Goal: Task Accomplishment & Management: Complete application form

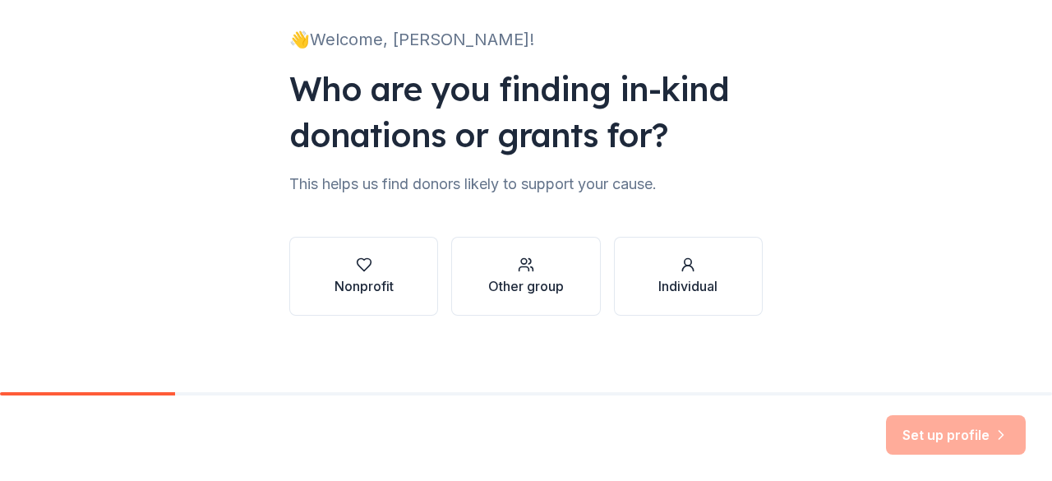
scroll to position [107, 0]
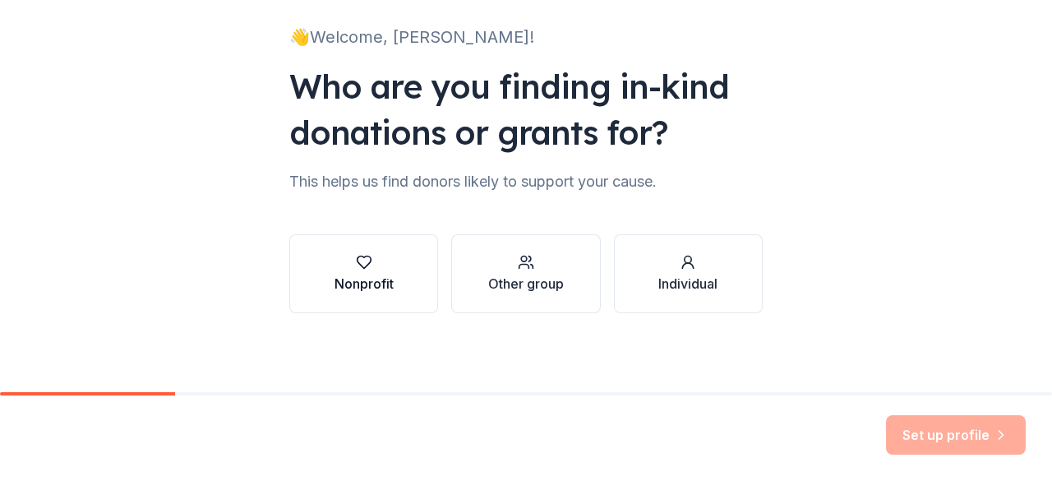
click at [345, 266] on div "button" at bounding box center [364, 262] width 59 height 16
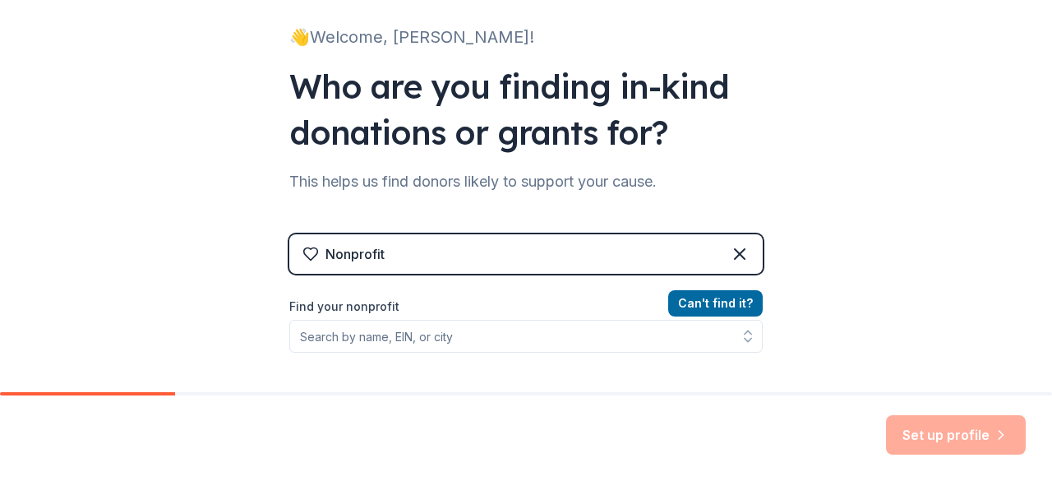
scroll to position [153, 0]
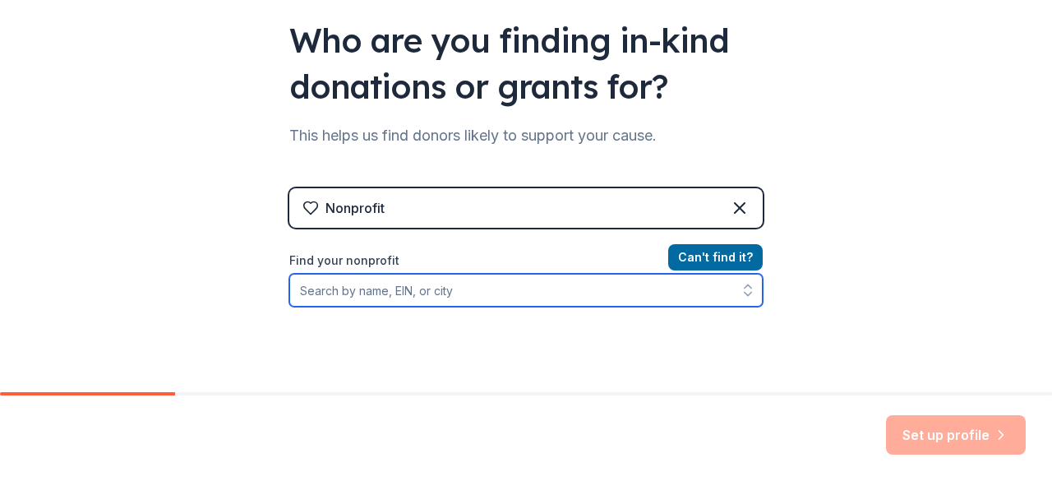
click at [452, 297] on input "Find your nonprofit" at bounding box center [526, 290] width 474 height 33
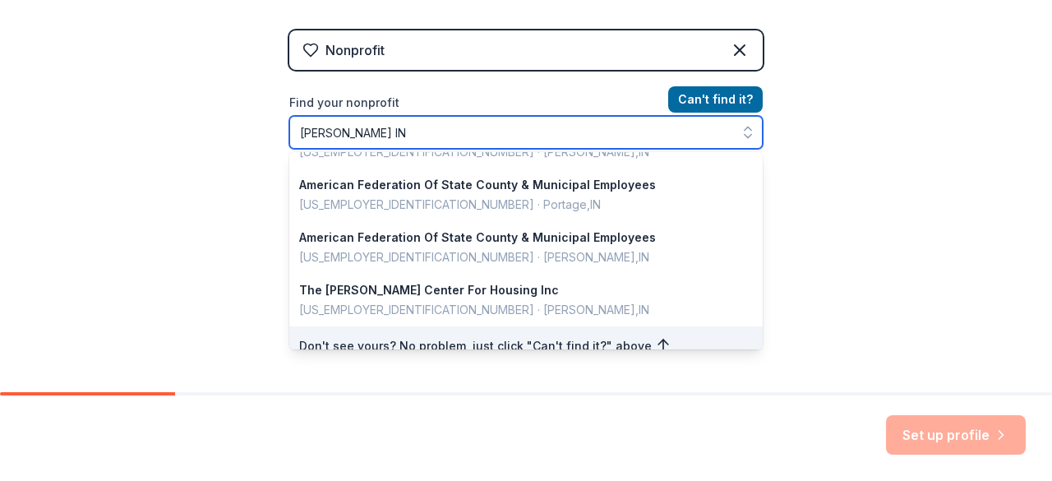
scroll to position [0, 0]
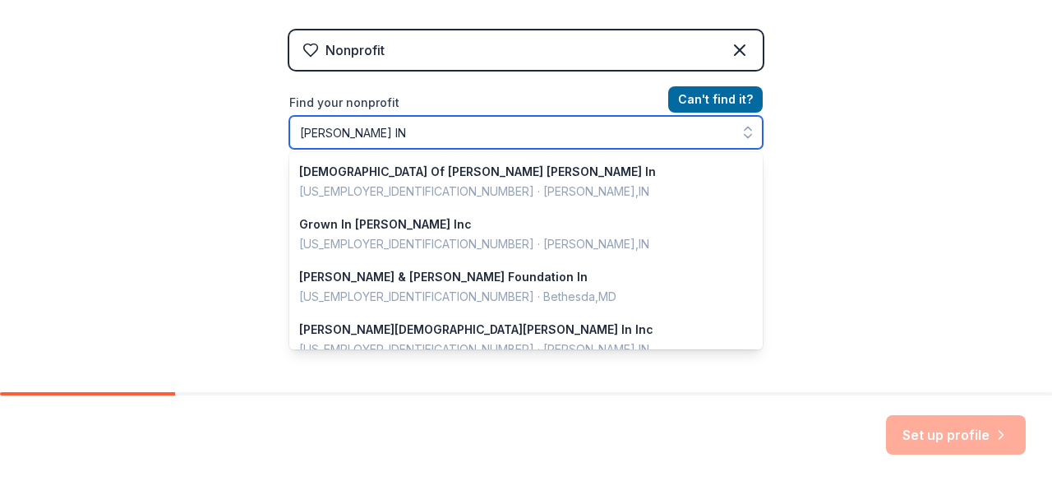
click at [408, 138] on input "Gary IN" at bounding box center [526, 132] width 474 height 33
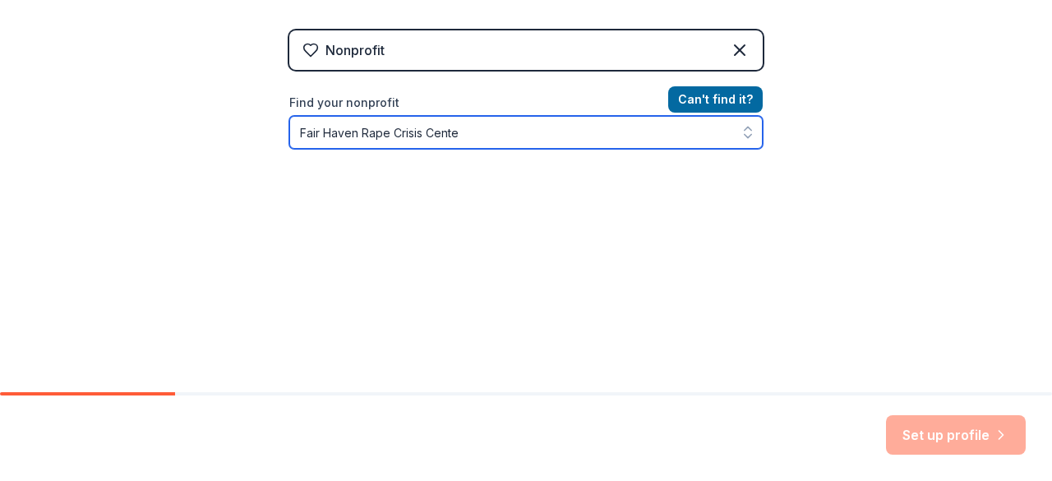
type input "Fair Haven Rape Crisis Center"
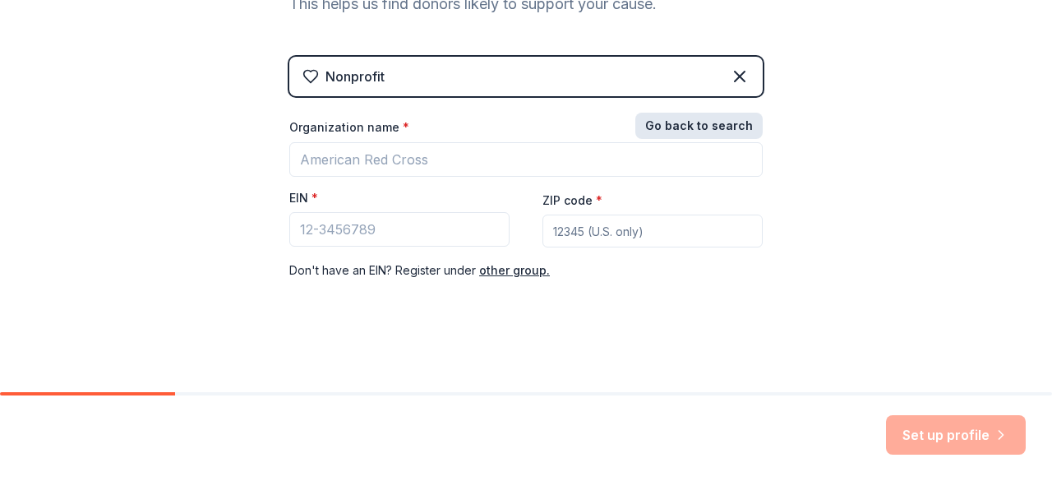
scroll to position [283, 0]
click at [684, 111] on div "Nonprofit Go back to search Organization name * EIN * ZIP code * Don ' t have a…" at bounding box center [526, 186] width 474 height 256
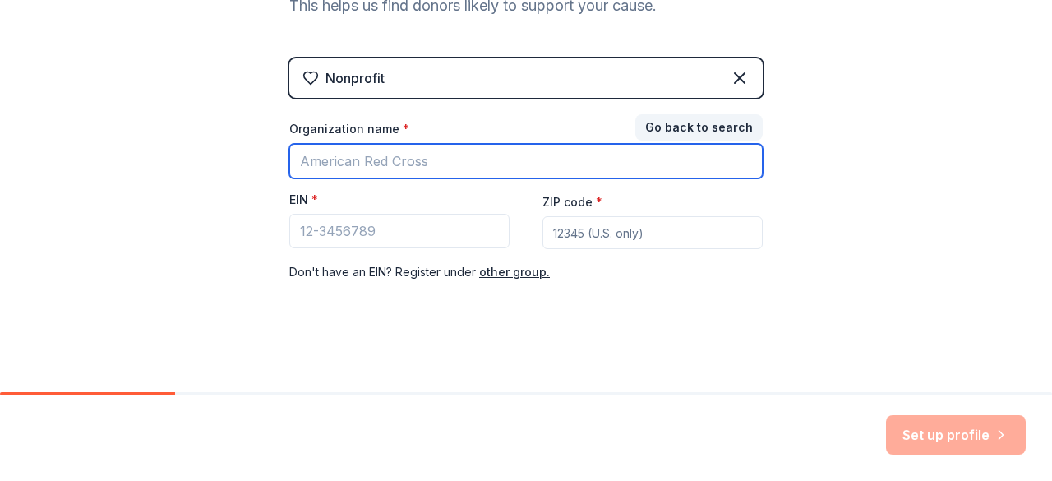
click at [467, 160] on input "Organization name *" at bounding box center [526, 161] width 474 height 35
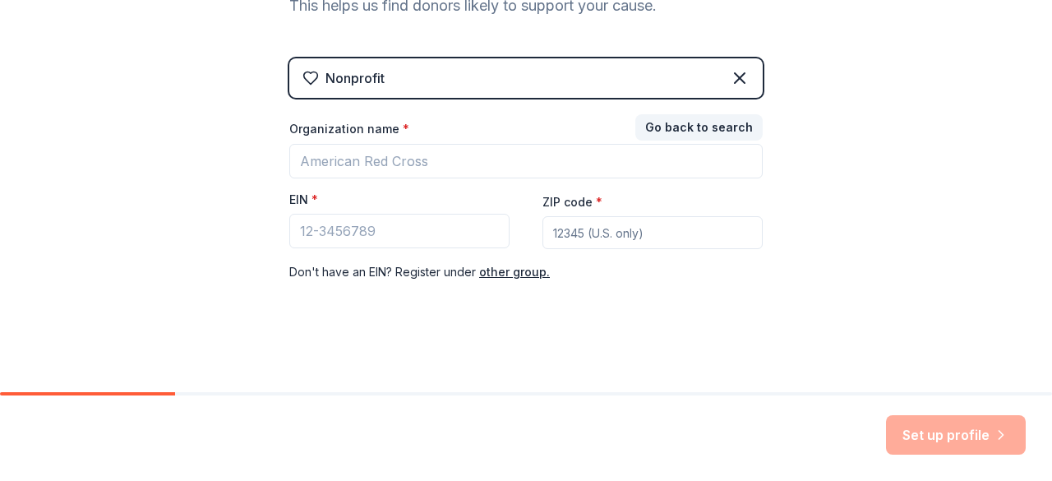
click at [622, 315] on div "👋 Welcome, Andrea! Who are you finding in-kind donations or grants for? This he…" at bounding box center [526, 55] width 526 height 677
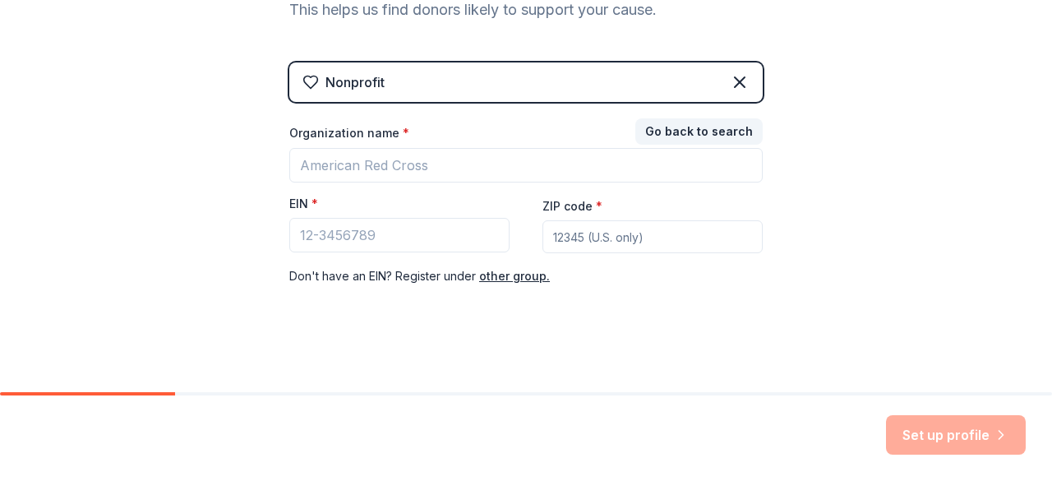
scroll to position [279, 0]
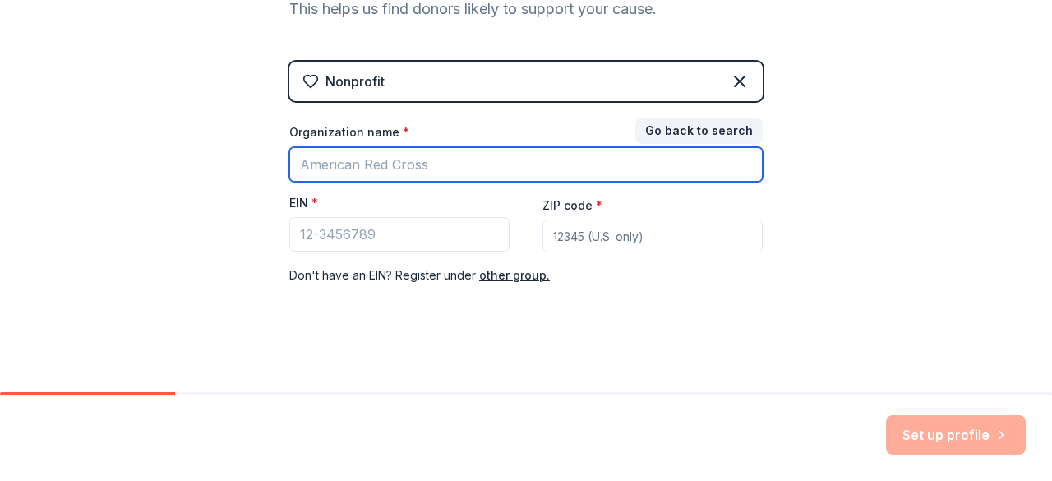
click at [484, 164] on input "Organization name *" at bounding box center [526, 164] width 474 height 35
type input "G"
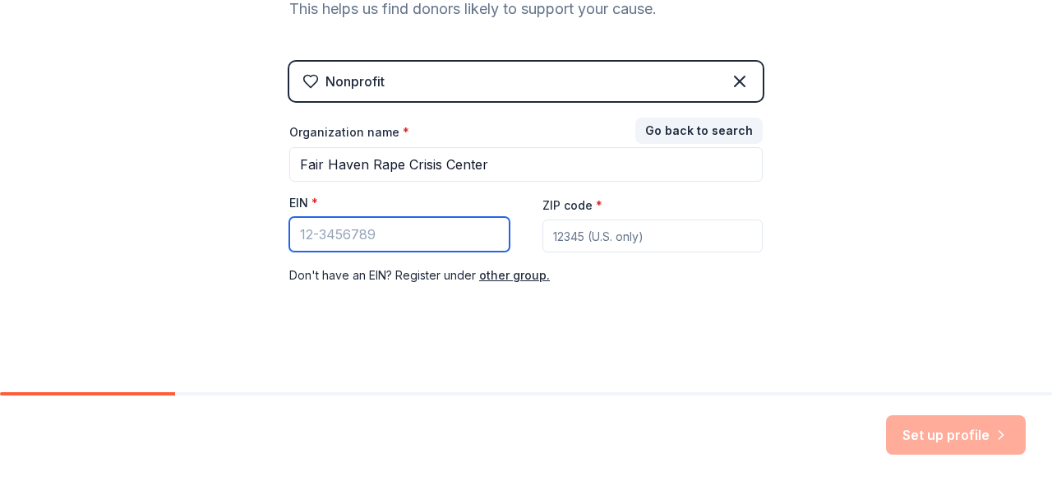
click at [424, 228] on input "EIN *" at bounding box center [399, 234] width 220 height 35
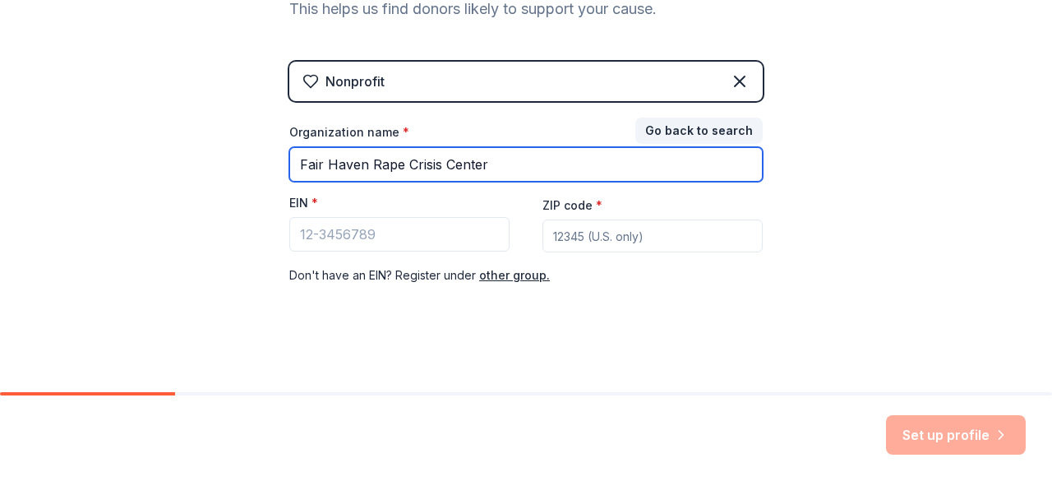
click at [514, 169] on input "Fair Haven Rape Crisis Center" at bounding box center [526, 164] width 474 height 35
type input "Fair Haven, Inc"
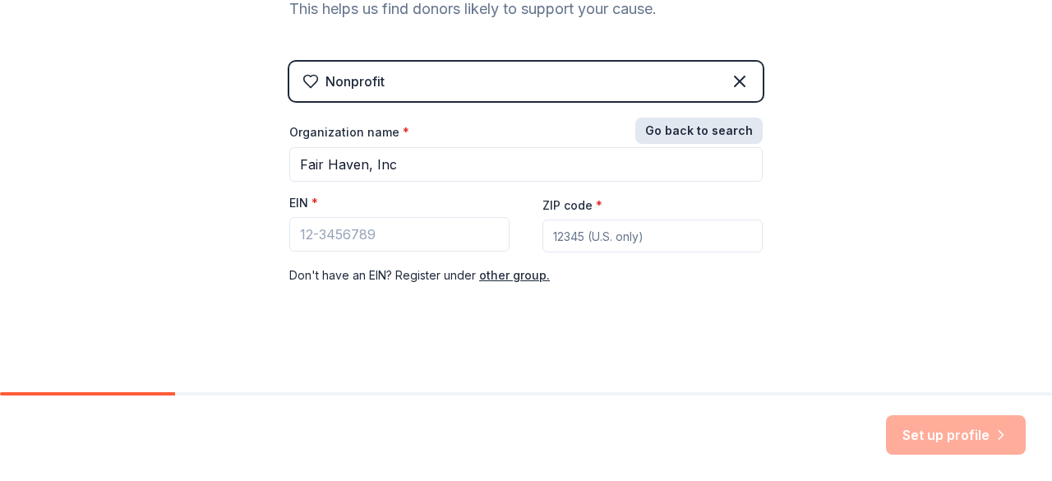
click at [705, 131] on button "Go back to search" at bounding box center [698, 131] width 127 height 26
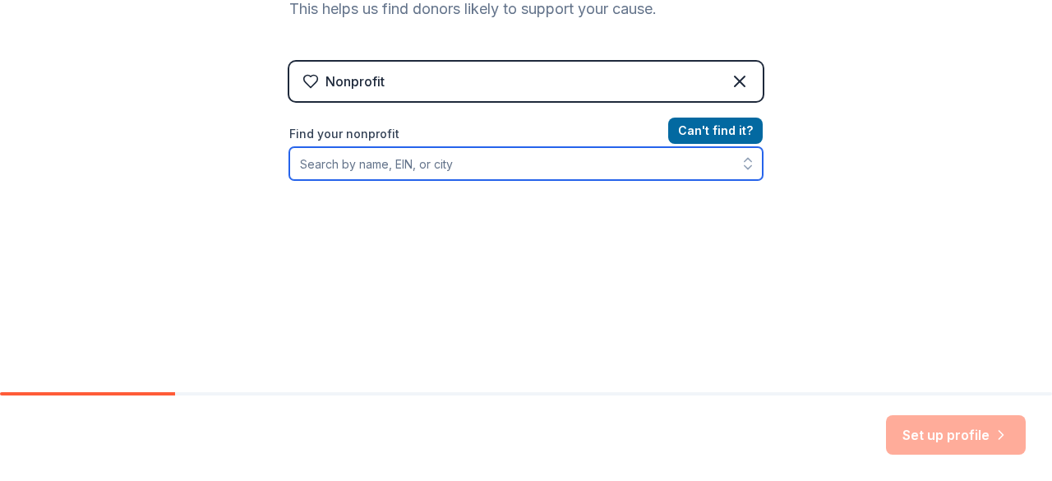
click at [632, 164] on input "Find your nonprofit" at bounding box center [526, 163] width 474 height 33
type input "Fair Haven, Inc"
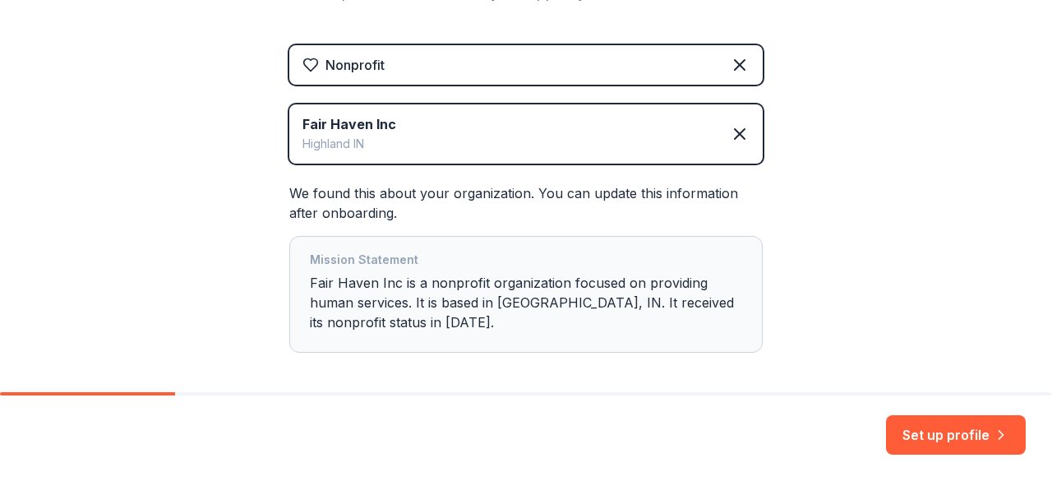
scroll to position [367, 0]
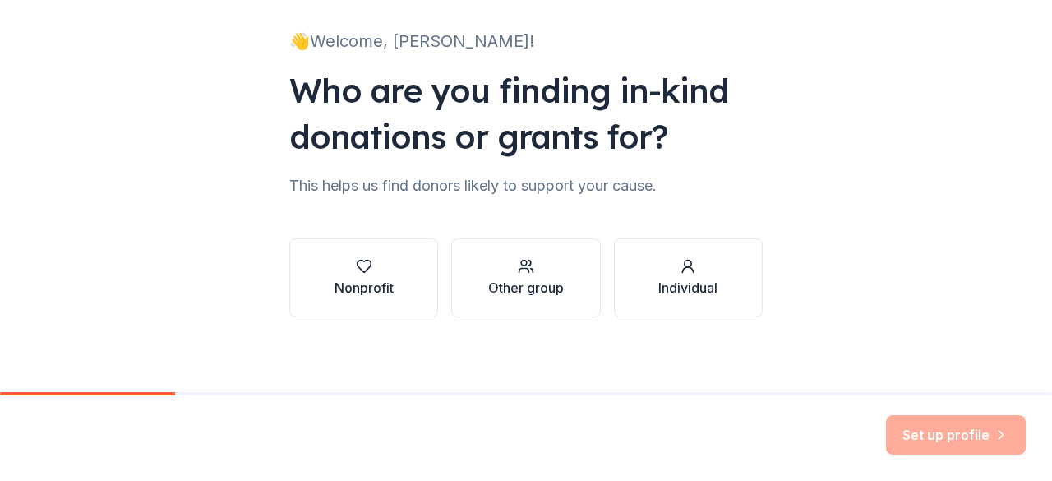
scroll to position [107, 0]
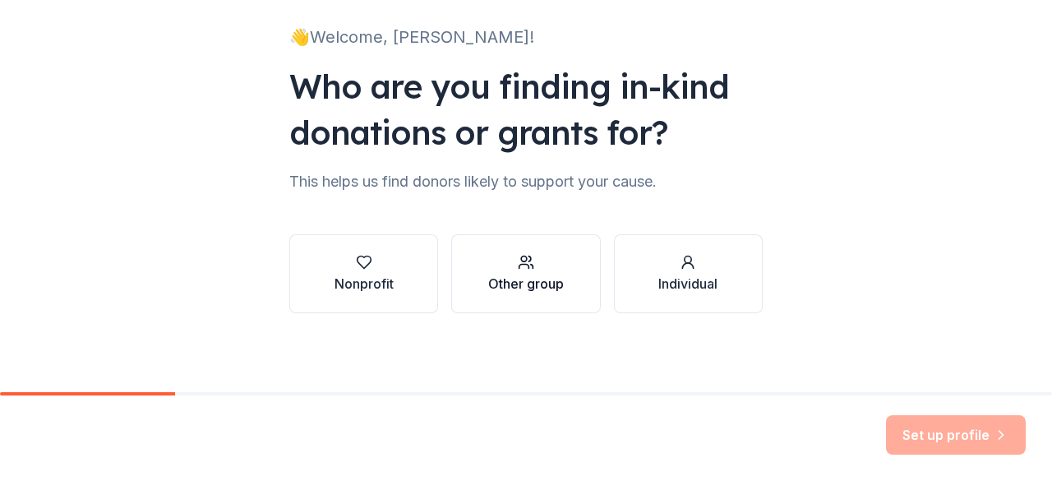
click at [505, 278] on div "Other group" at bounding box center [526, 284] width 76 height 20
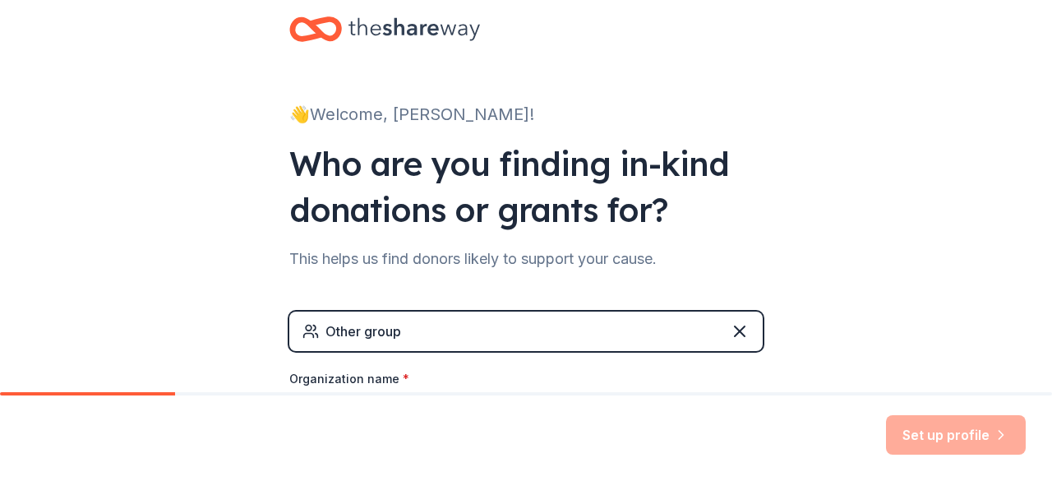
scroll to position [0, 0]
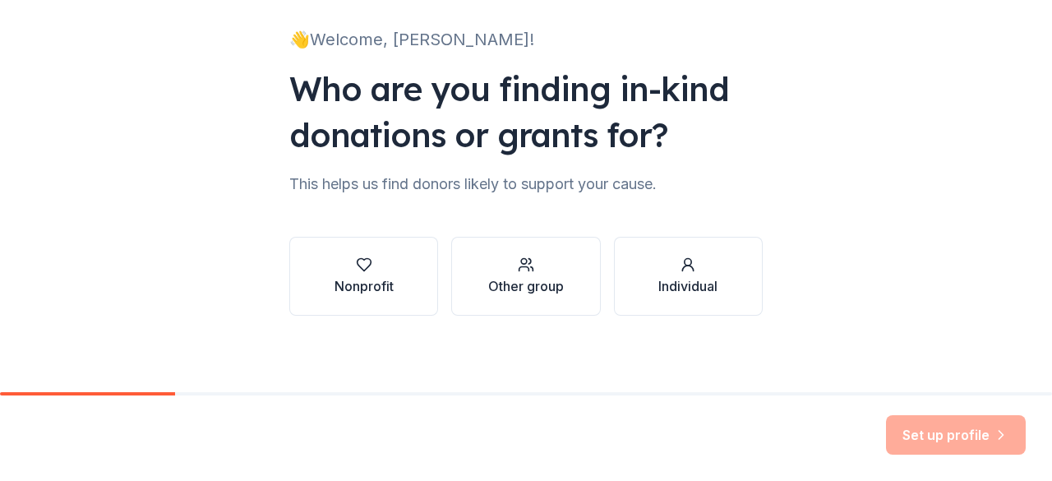
scroll to position [107, 0]
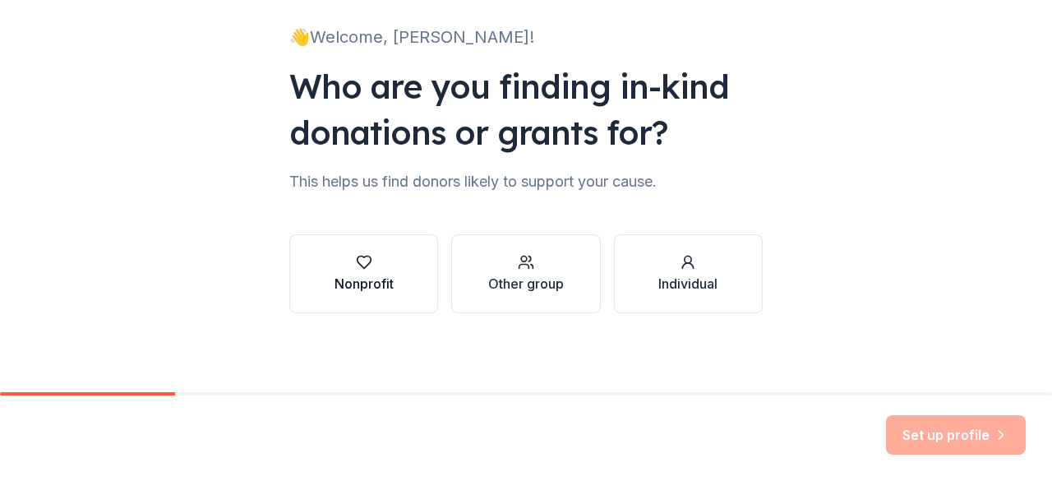
click at [379, 276] on div "Nonprofit" at bounding box center [364, 284] width 59 height 20
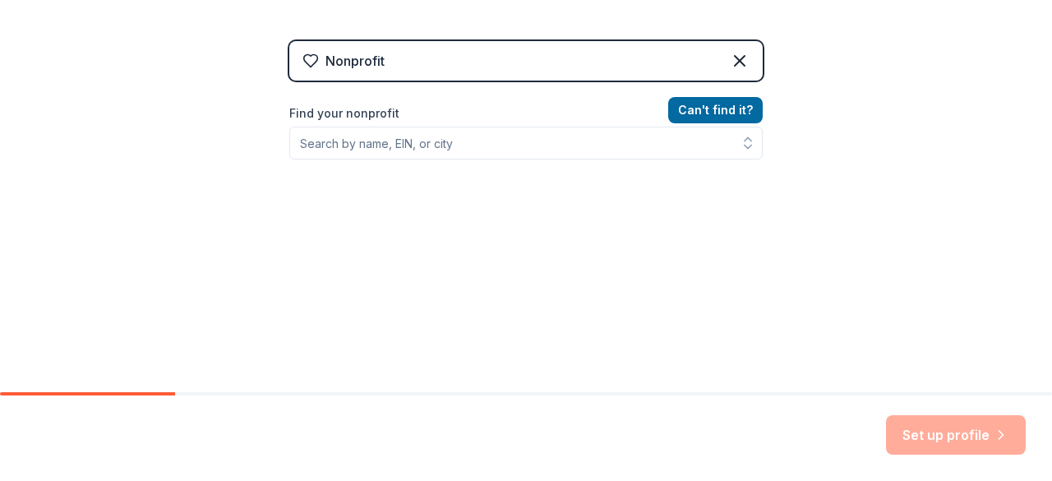
scroll to position [301, 0]
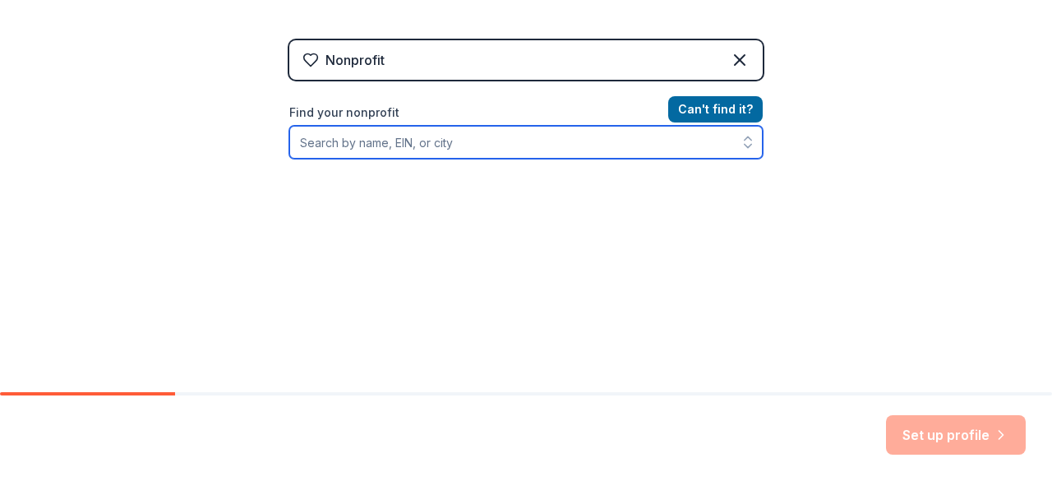
click at [413, 151] on input "Find your nonprofit" at bounding box center [526, 142] width 474 height 33
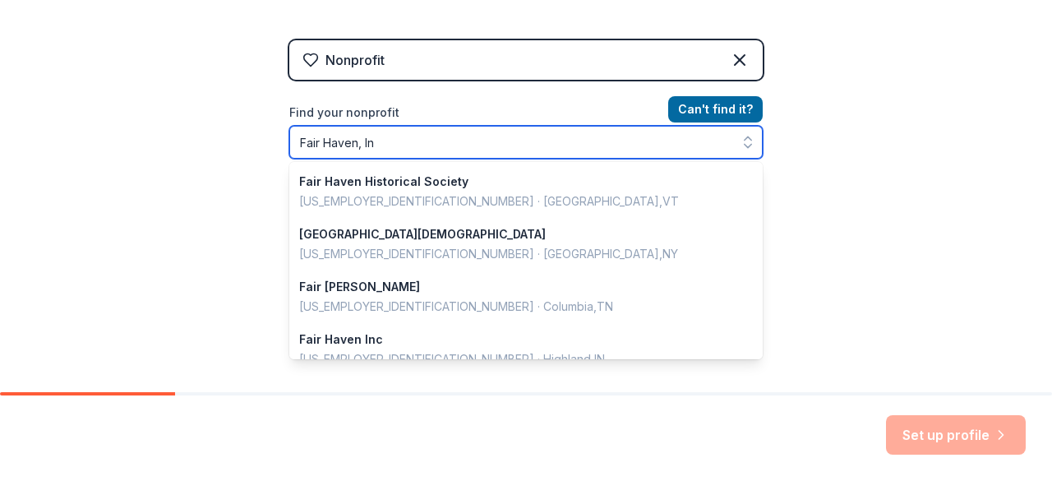
type input "Fair Haven, Inc"
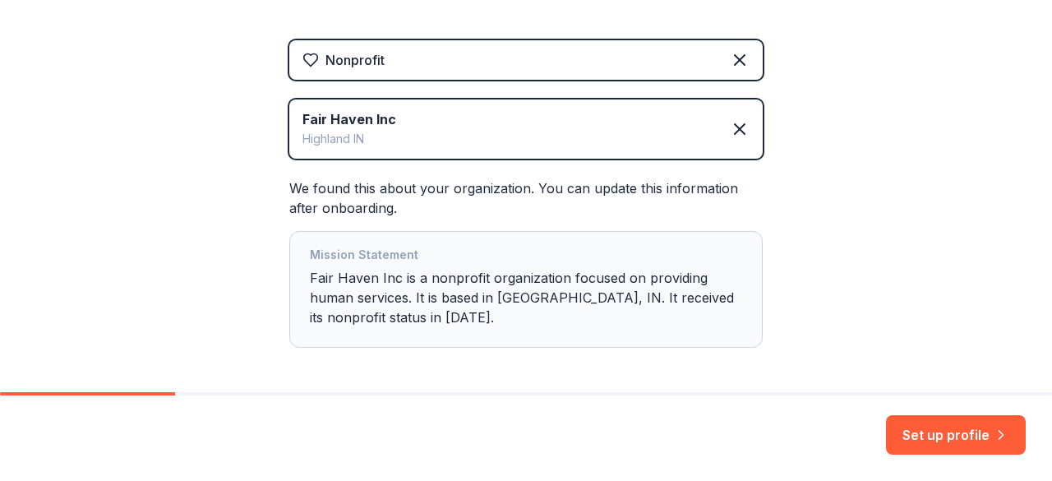
scroll to position [367, 0]
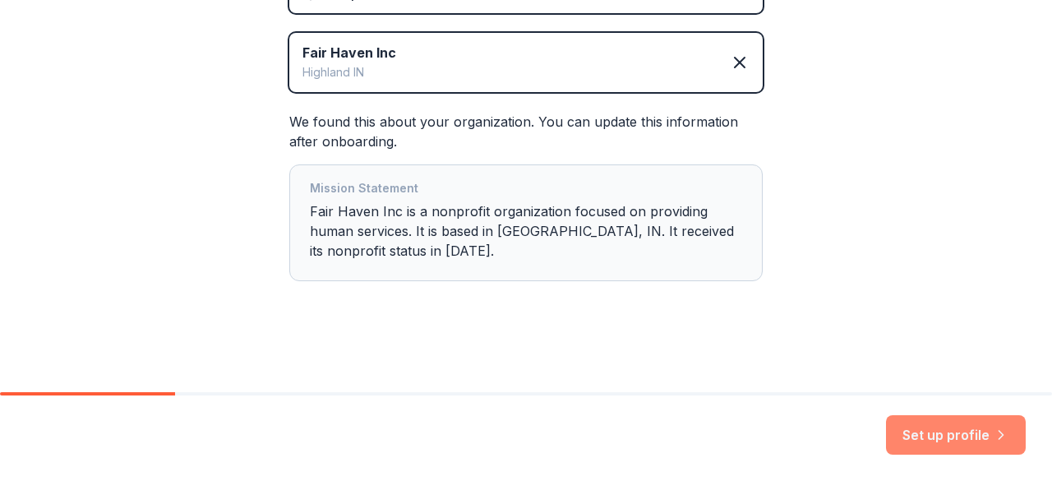
click at [930, 428] on button "Set up profile" at bounding box center [956, 434] width 140 height 39
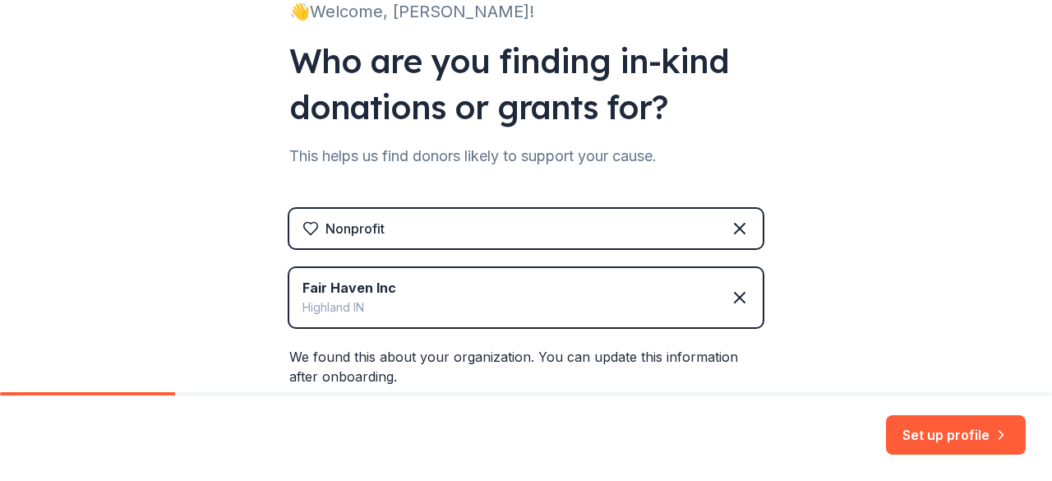
scroll to position [133, 0]
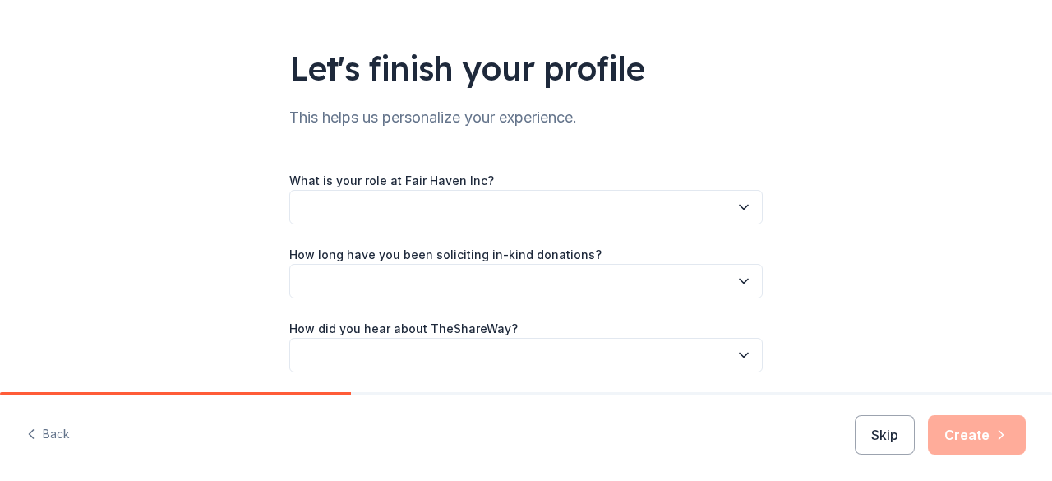
scroll to position [145, 0]
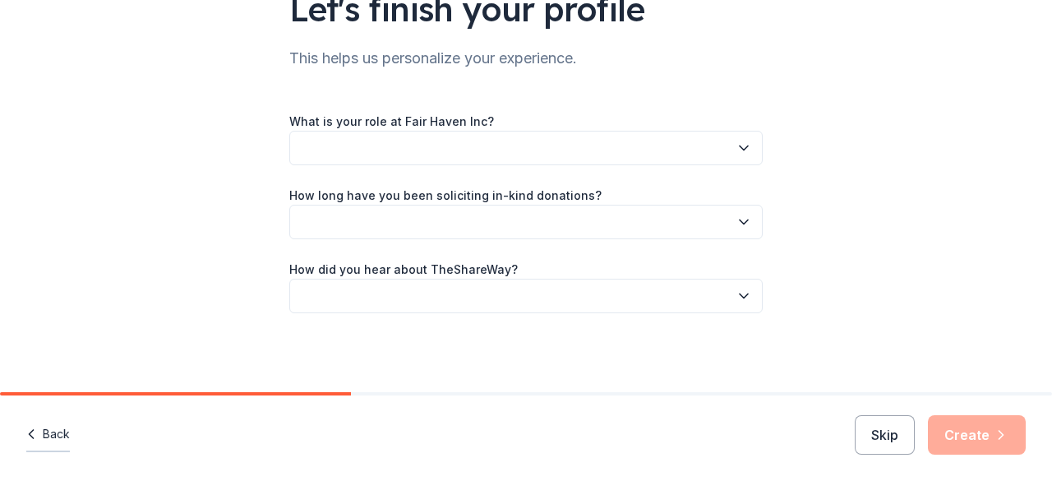
click at [57, 437] on button "Back" at bounding box center [48, 435] width 44 height 35
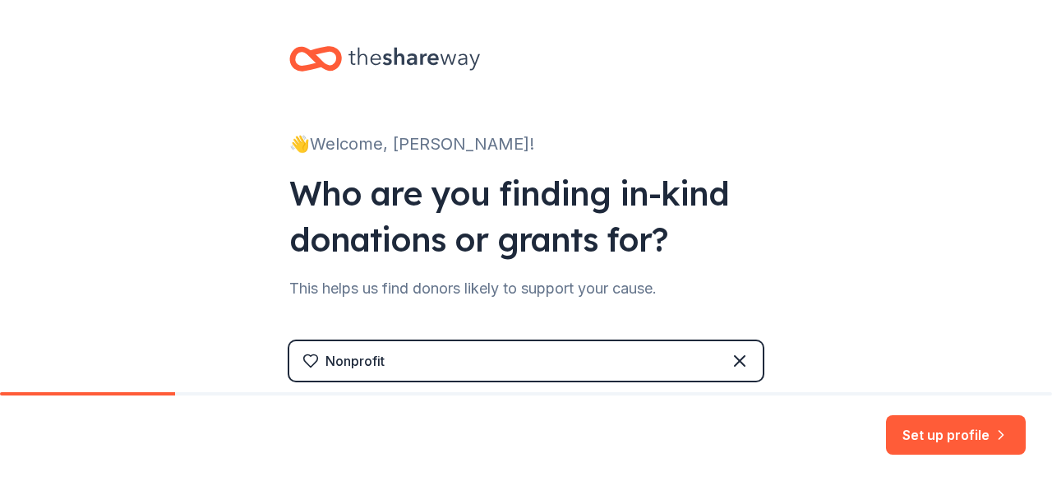
click at [57, 437] on div "Set up profile" at bounding box center [526, 437] width 1052 height 85
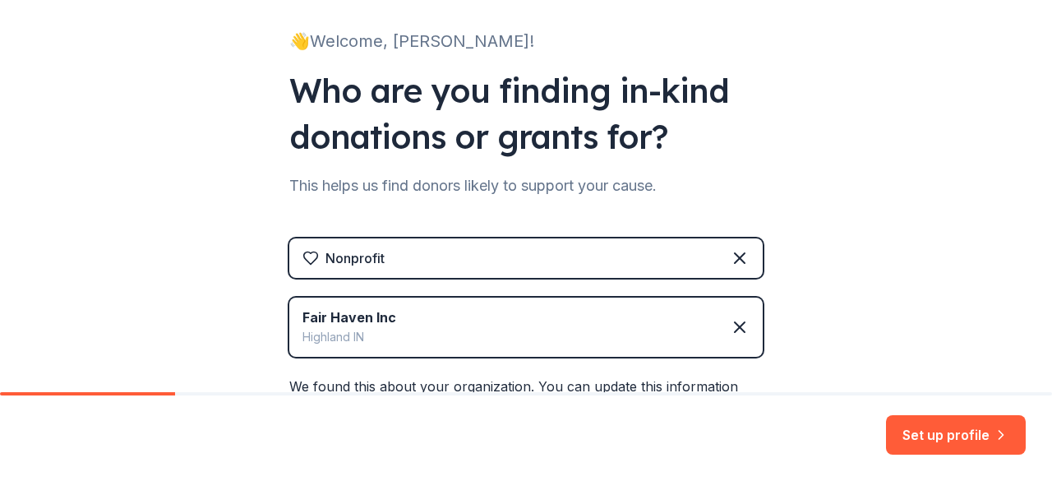
scroll to position [104, 0]
click at [737, 261] on icon at bounding box center [740, 257] width 10 height 10
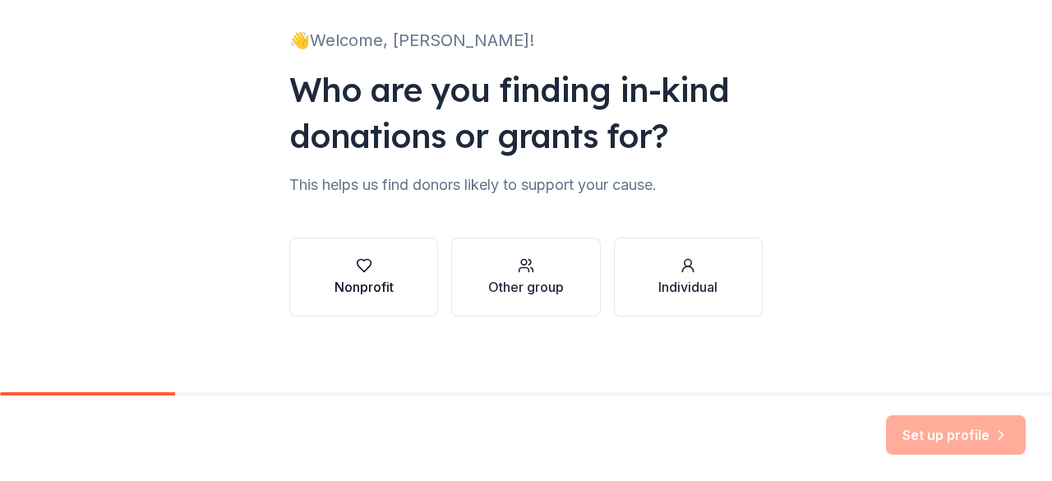
click at [363, 270] on icon "button" at bounding box center [364, 265] width 16 height 16
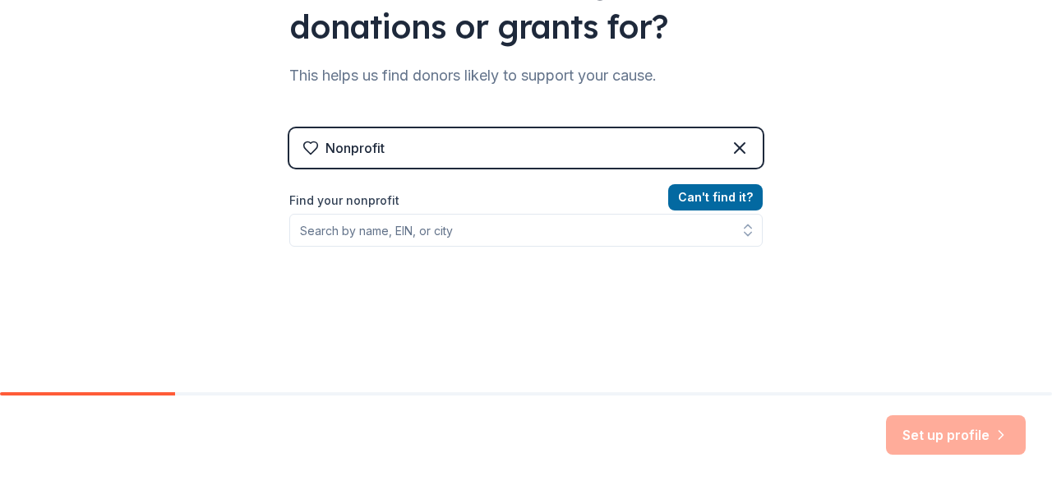
scroll to position [215, 0]
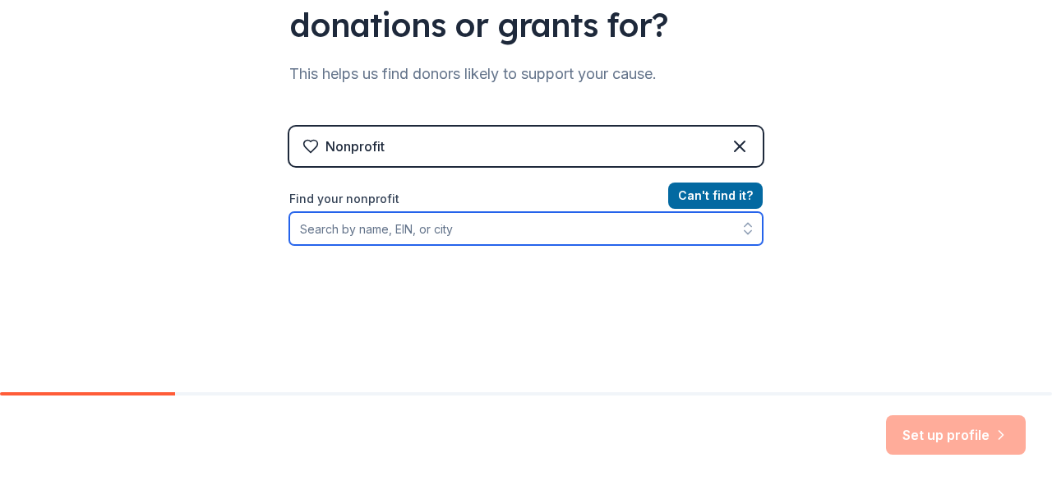
click at [370, 233] on input "Find your nonprofit" at bounding box center [526, 228] width 474 height 33
type input "Gary Rotary"
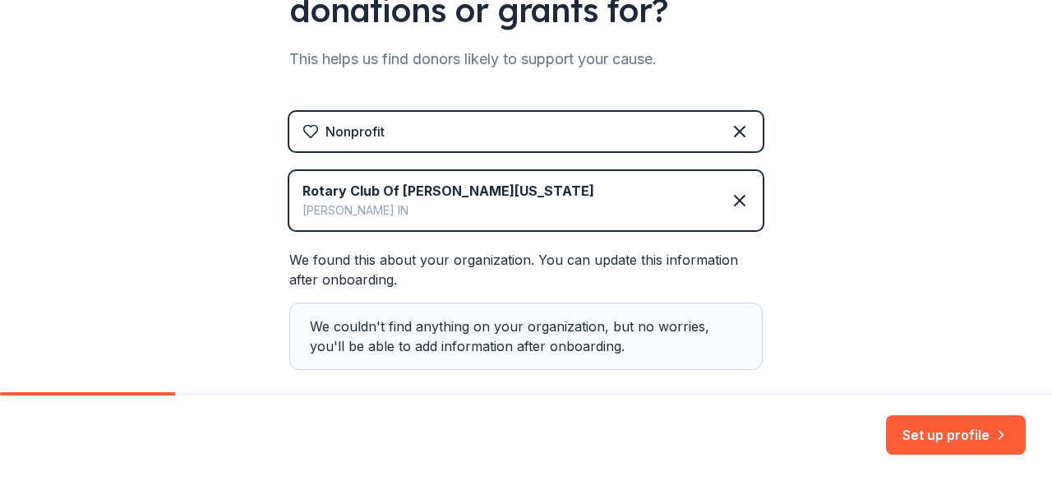
scroll to position [230, 0]
click at [731, 206] on icon at bounding box center [740, 200] width 20 height 20
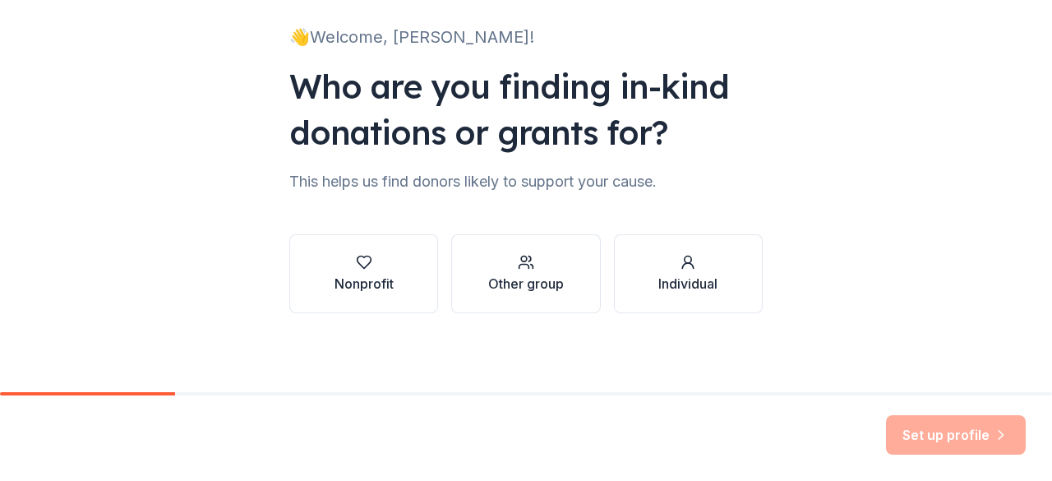
scroll to position [107, 0]
click at [356, 268] on icon "button" at bounding box center [364, 262] width 16 height 16
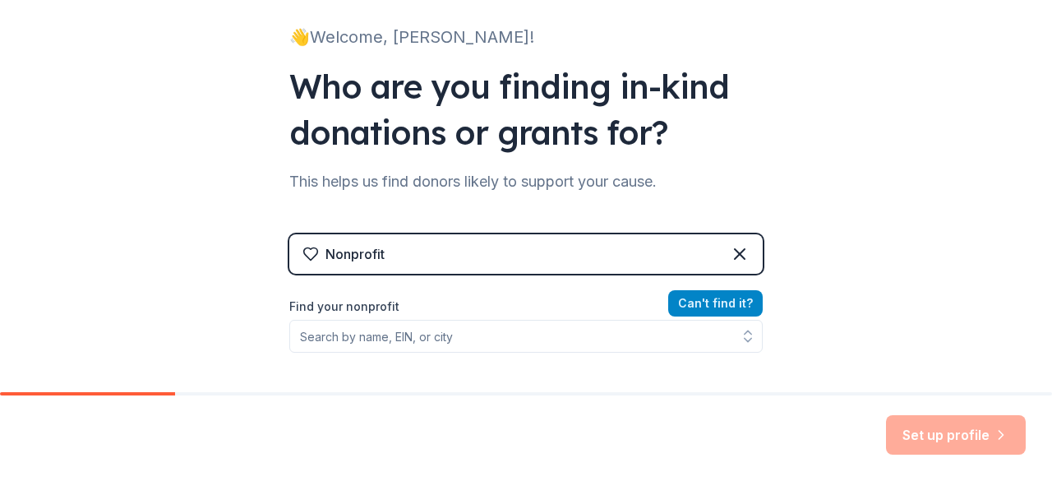
click at [677, 304] on button "Can ' t find it?" at bounding box center [715, 303] width 95 height 26
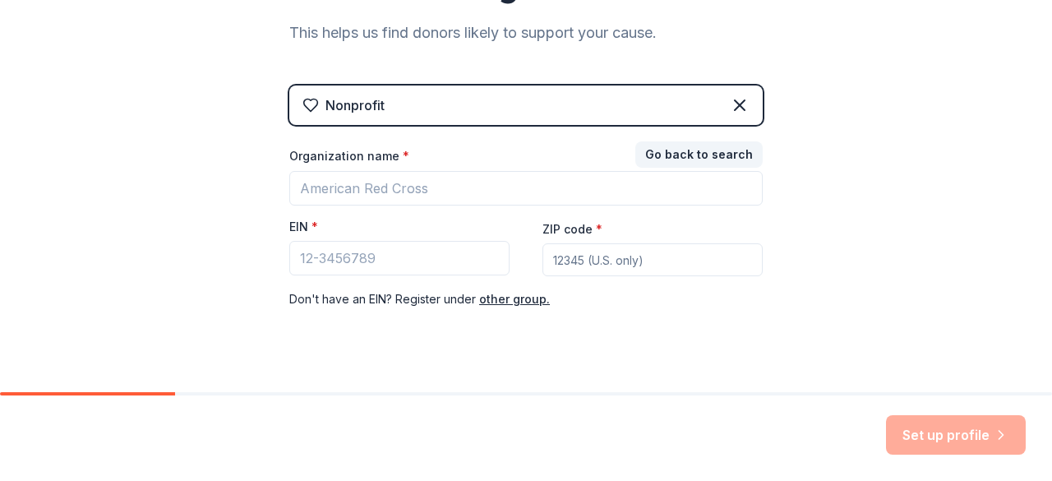
scroll to position [283, 0]
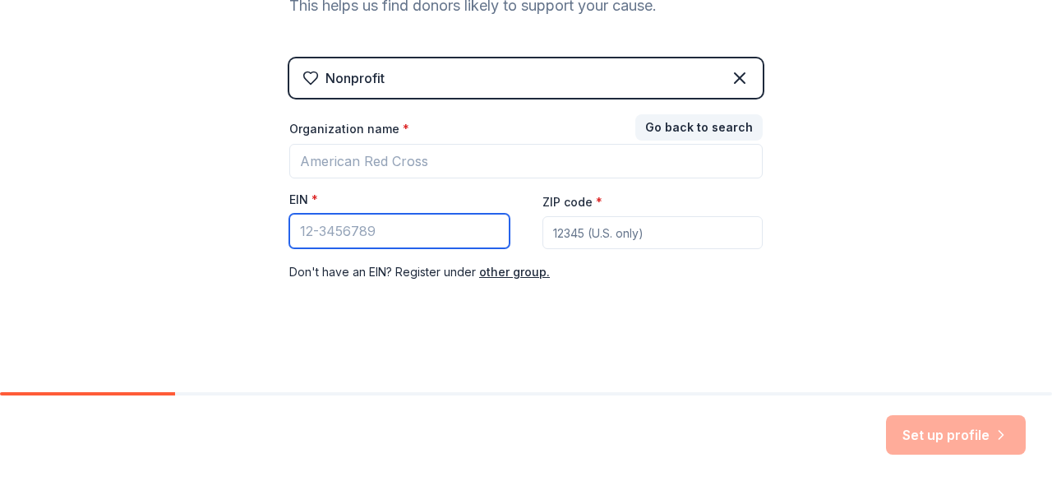
click at [386, 231] on input "EIN *" at bounding box center [399, 231] width 220 height 35
paste input "[US_EMPLOYER_IDENTIFICATION_NUMBER]"
type input "[US_EMPLOYER_IDENTIFICATION_NUMBER]"
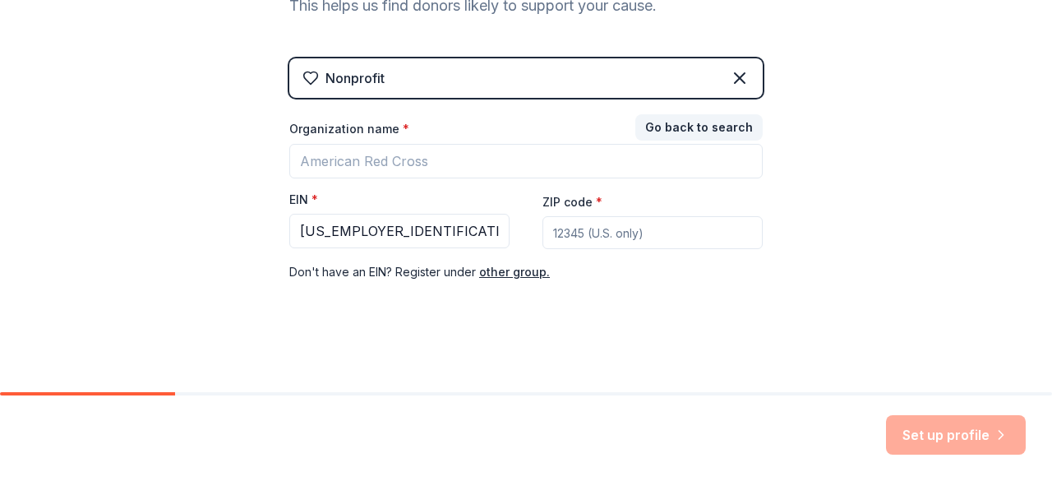
click at [603, 231] on input "ZIP code *" at bounding box center [653, 232] width 220 height 33
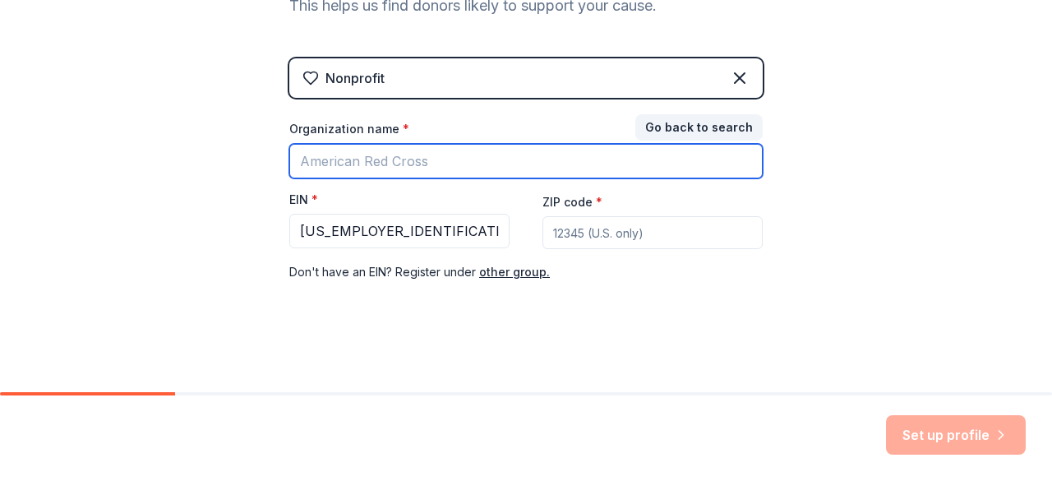
click at [411, 160] on input "Organization name *" at bounding box center [526, 161] width 474 height 35
type input "Rotary Club of Gary [US_STATE]"
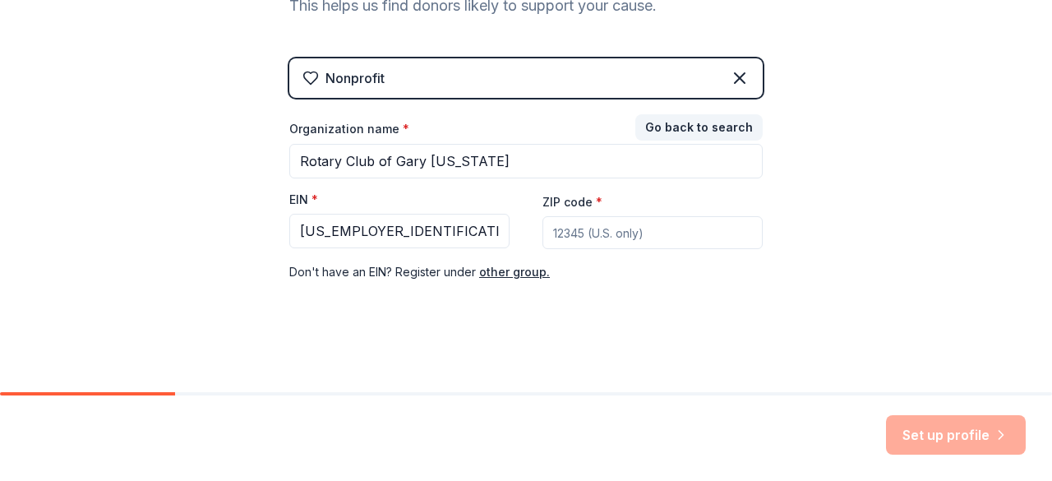
click at [628, 228] on input "ZIP code *" at bounding box center [653, 232] width 220 height 33
type input "46403"
click at [955, 437] on button "Set up profile" at bounding box center [956, 434] width 140 height 39
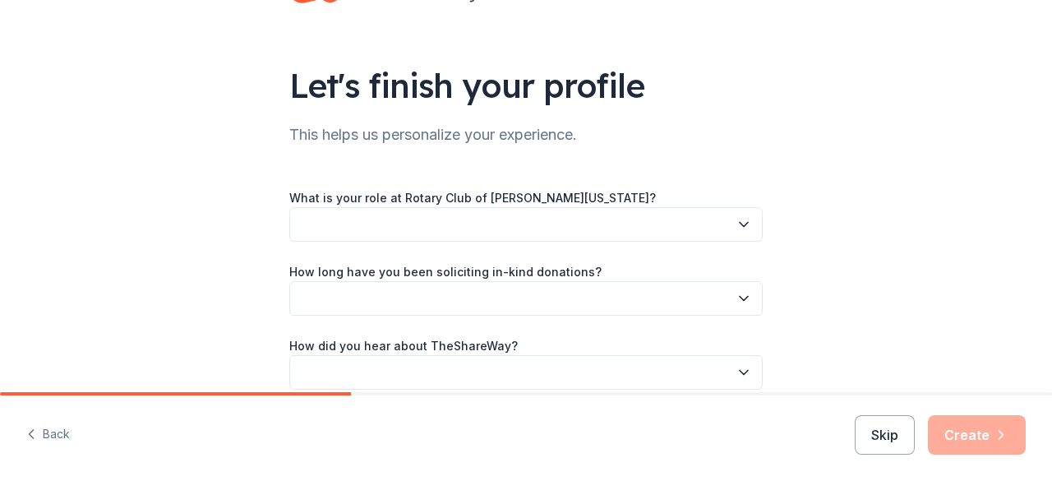
scroll to position [69, 0]
click at [586, 220] on button "button" at bounding box center [526, 223] width 474 height 35
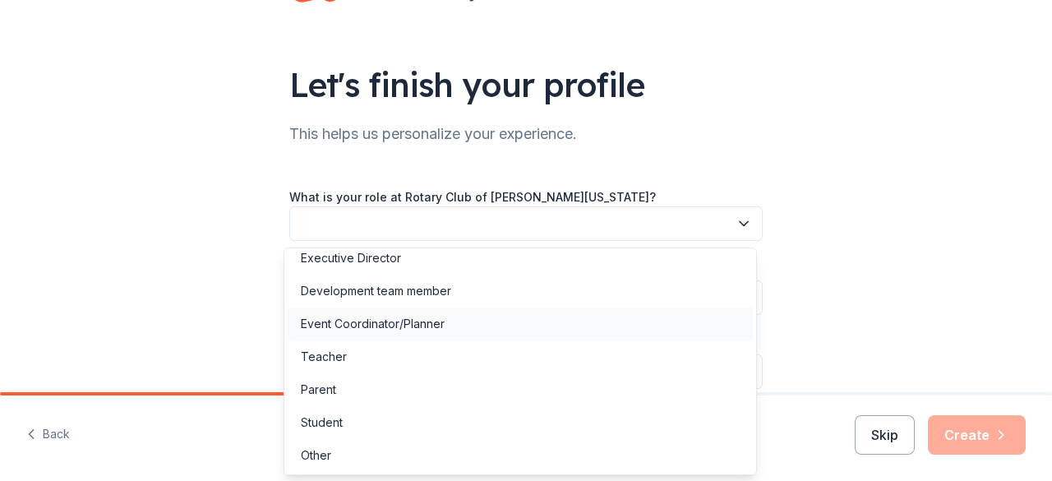
scroll to position [0, 0]
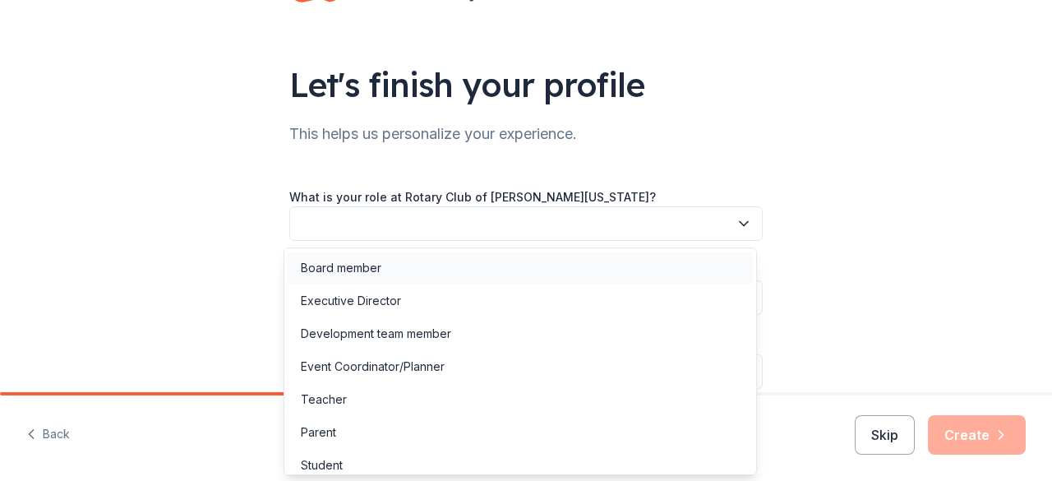
click at [356, 275] on div "Board member" at bounding box center [341, 268] width 81 height 20
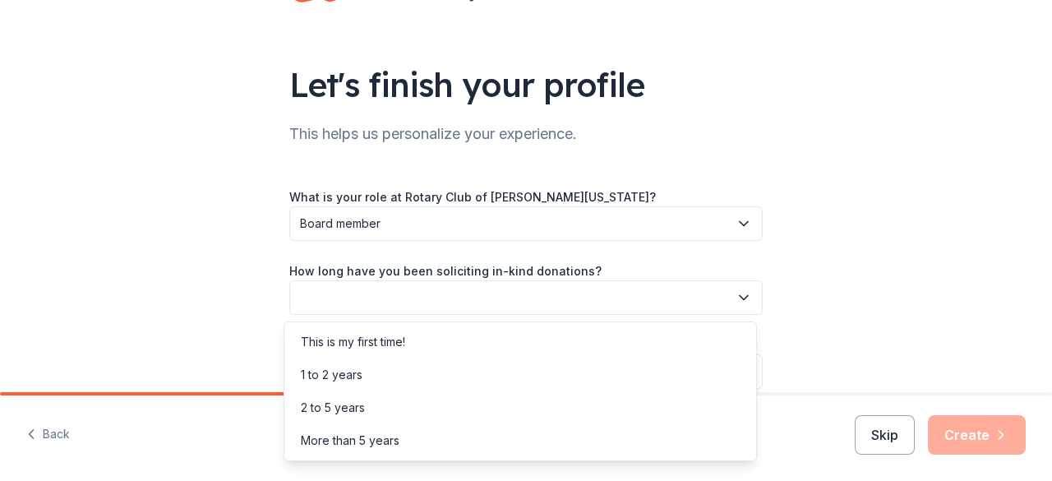
click at [356, 294] on button "button" at bounding box center [526, 297] width 474 height 35
click at [359, 344] on div "This is my first time!" at bounding box center [353, 342] width 104 height 20
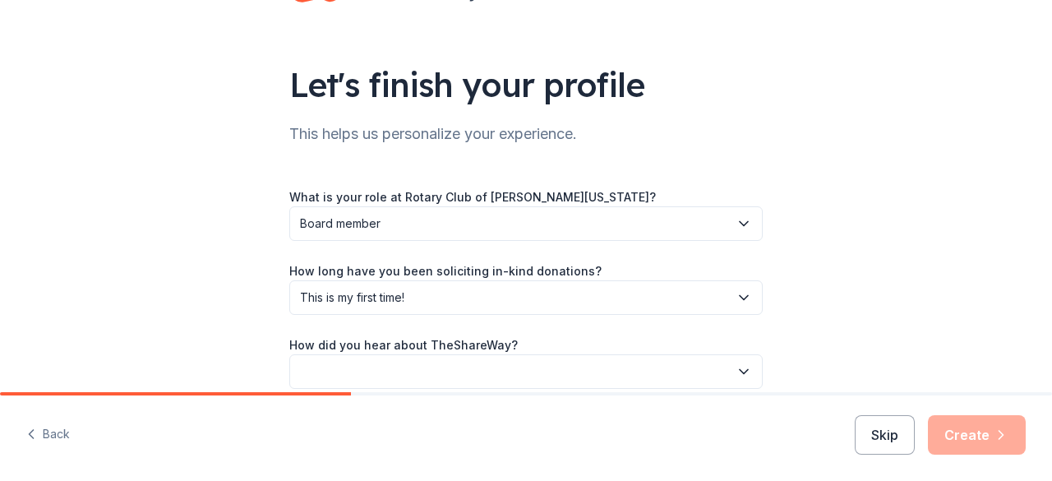
scroll to position [145, 0]
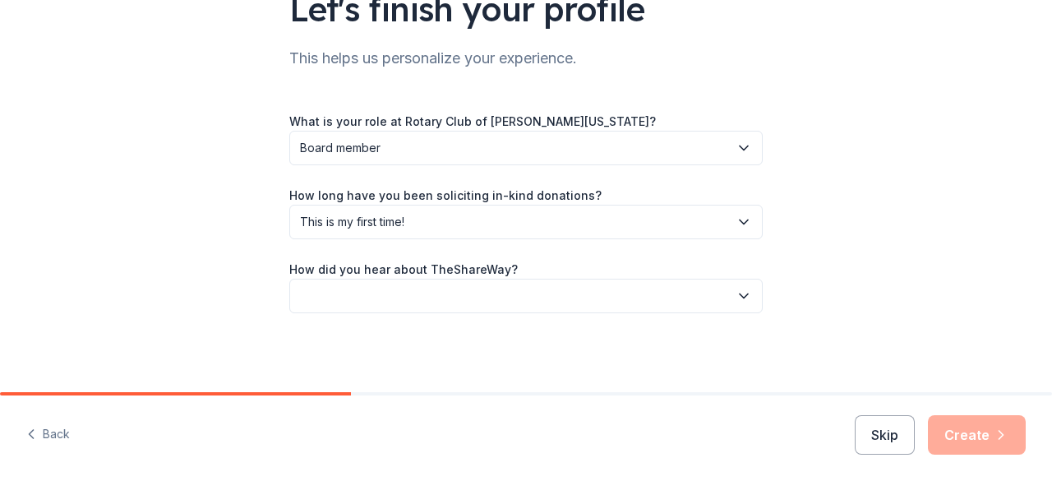
click at [353, 295] on button "button" at bounding box center [526, 296] width 474 height 35
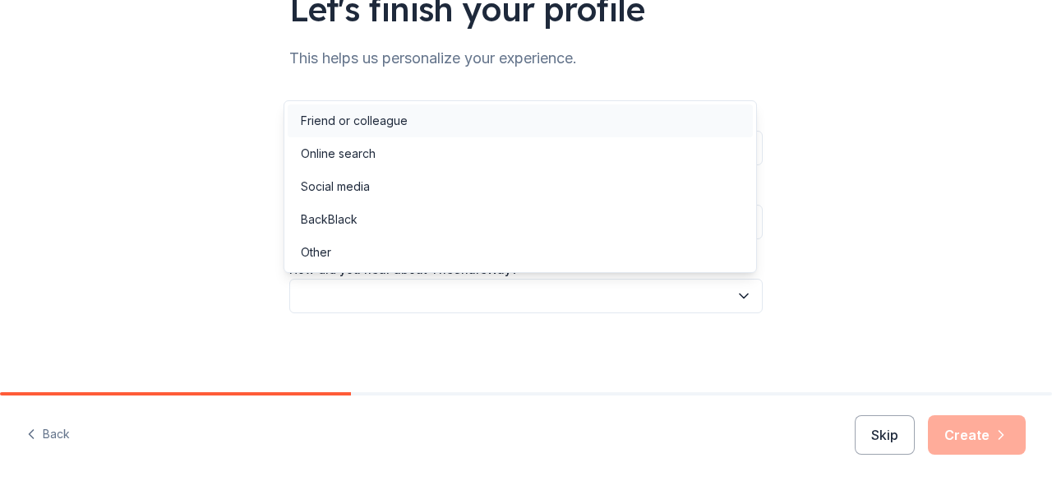
click at [343, 124] on div "Friend or colleague" at bounding box center [354, 121] width 107 height 20
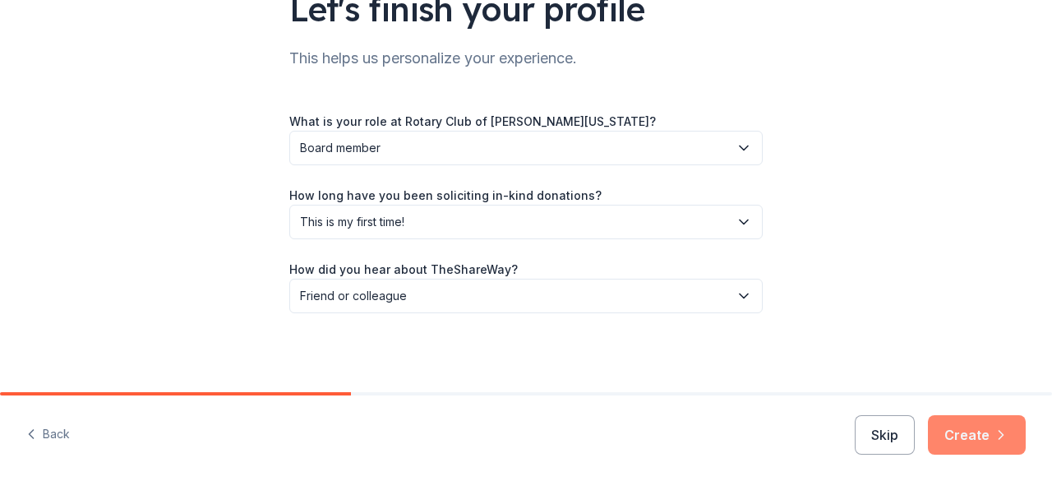
click at [967, 434] on button "Create" at bounding box center [977, 434] width 98 height 39
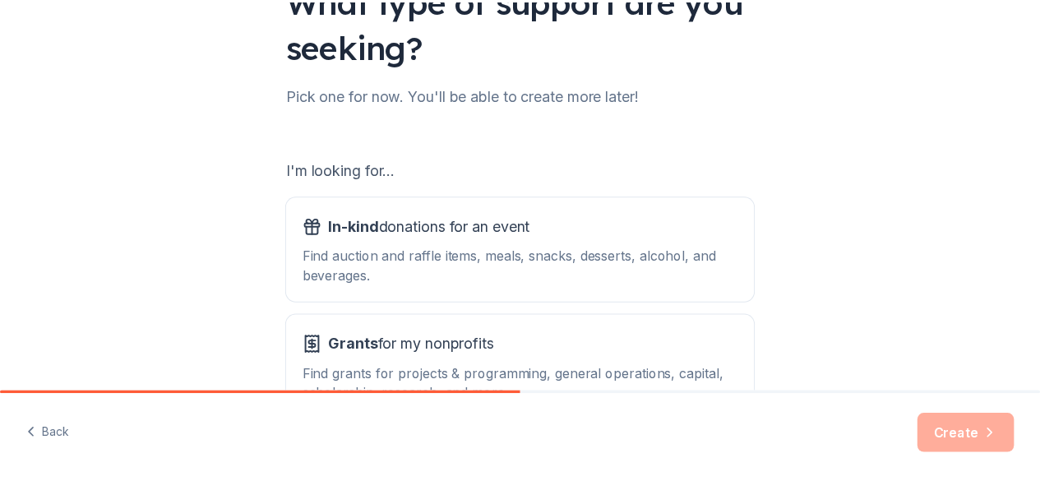
scroll to position [271, 0]
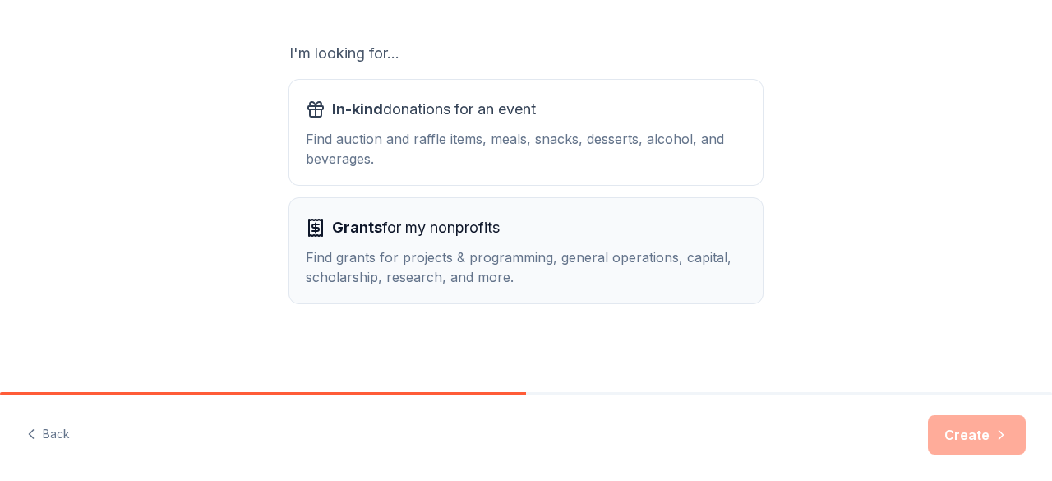
click at [676, 291] on button "Grants for my nonprofits Find grants for projects & programming, general operat…" at bounding box center [526, 250] width 474 height 105
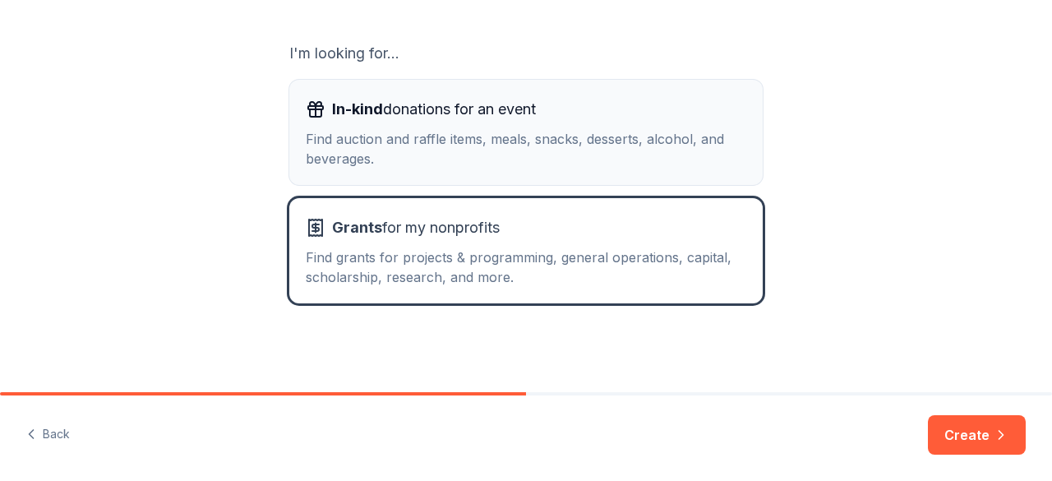
click at [649, 165] on div "Find auction and raffle items, meals, snacks, desserts, alcohol, and beverages." at bounding box center [526, 148] width 441 height 39
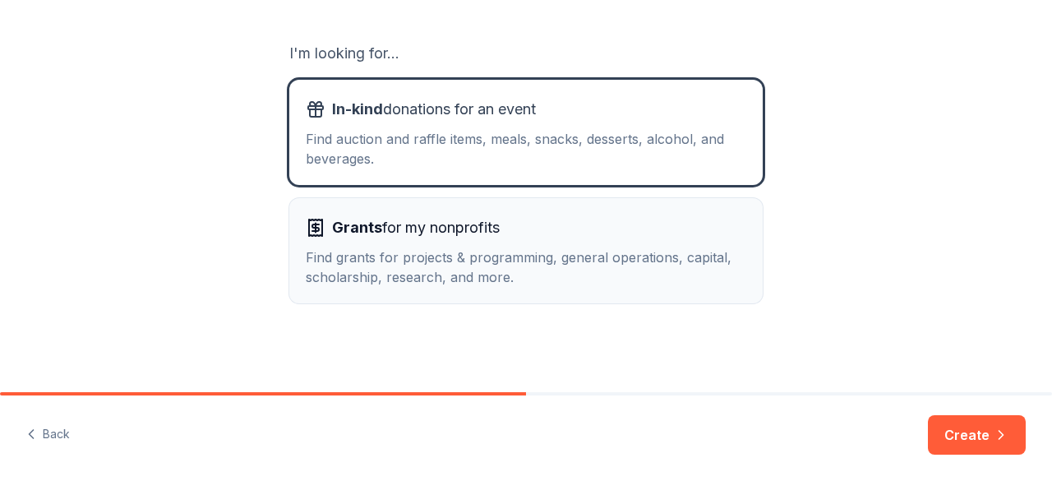
click at [631, 254] on div "Find grants for projects & programming, general operations, capital, scholarshi…" at bounding box center [526, 266] width 441 height 39
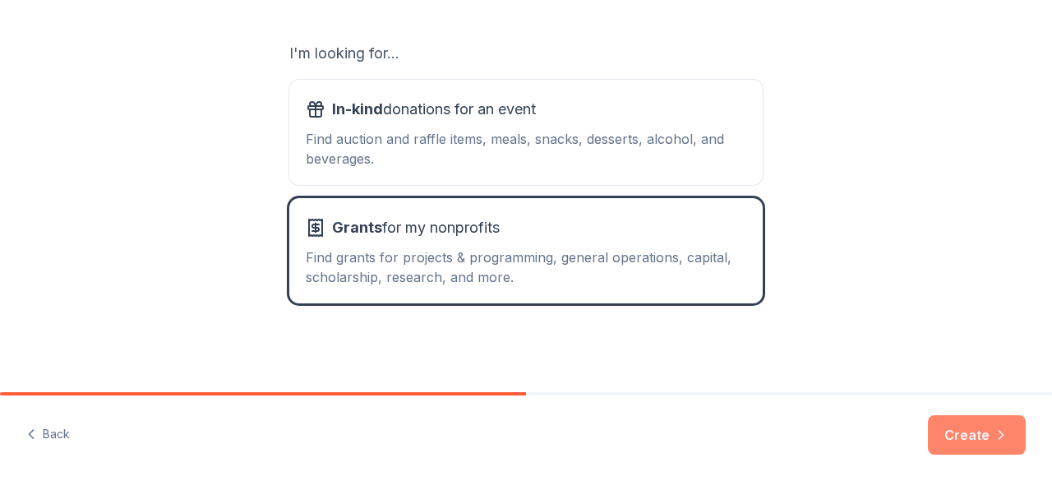
click at [973, 436] on button "Create" at bounding box center [977, 434] width 98 height 39
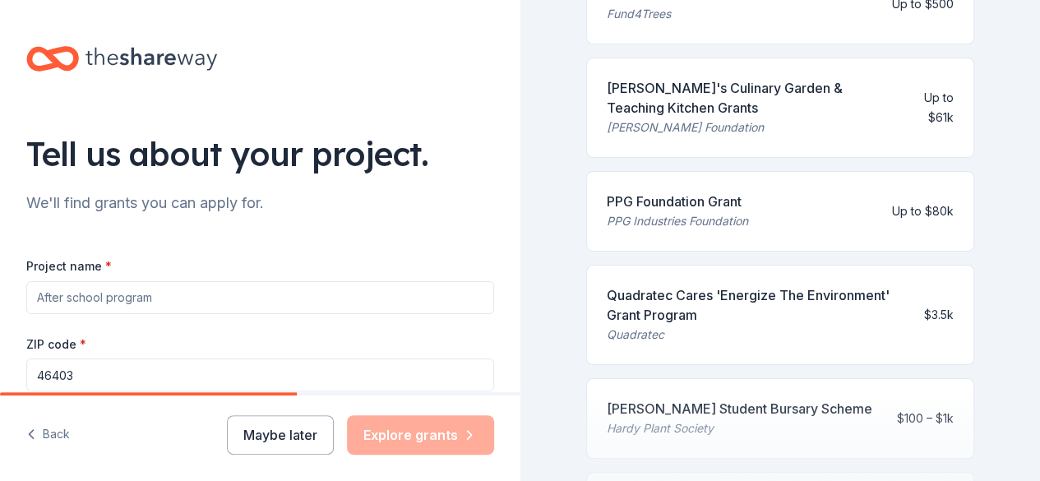
scroll to position [925, 0]
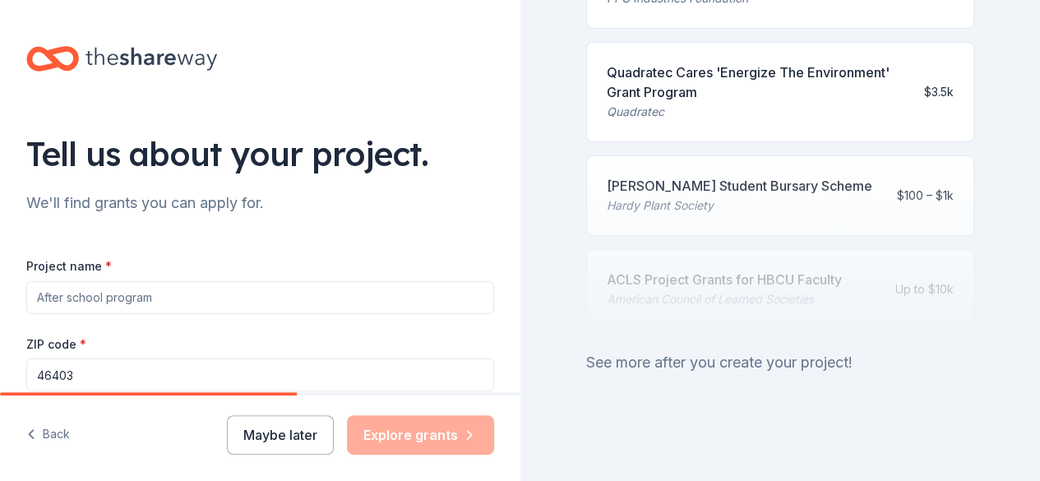
click at [208, 297] on input "Project name *" at bounding box center [260, 297] width 468 height 33
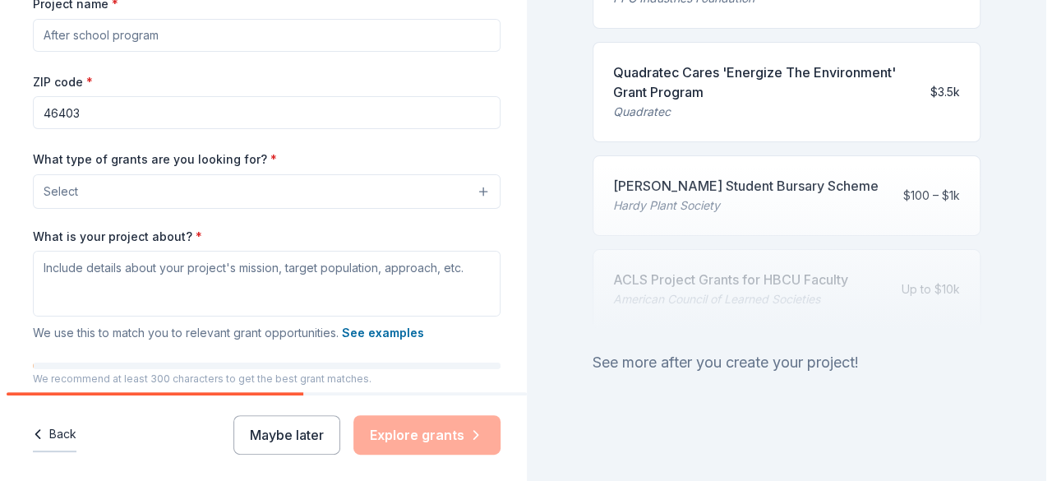
scroll to position [265, 0]
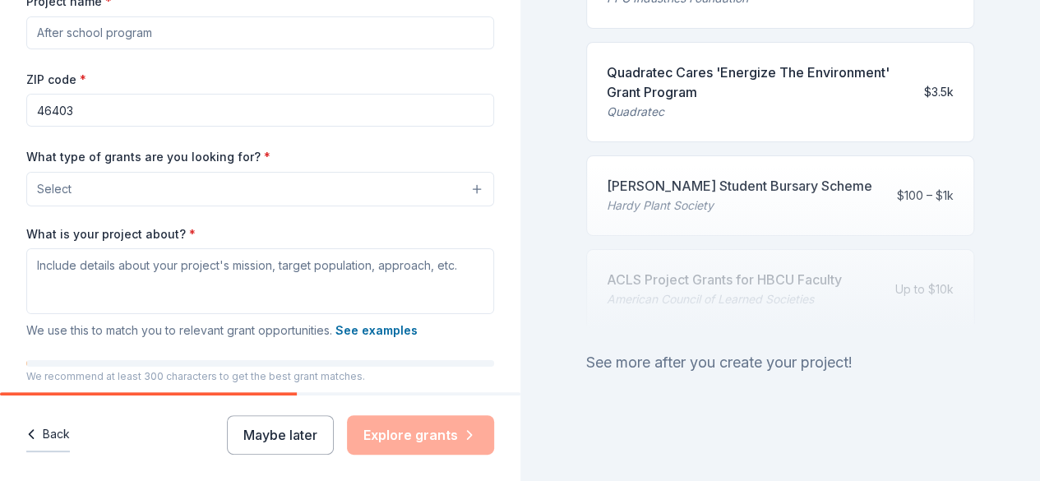
click at [58, 437] on button "Back" at bounding box center [48, 435] width 44 height 35
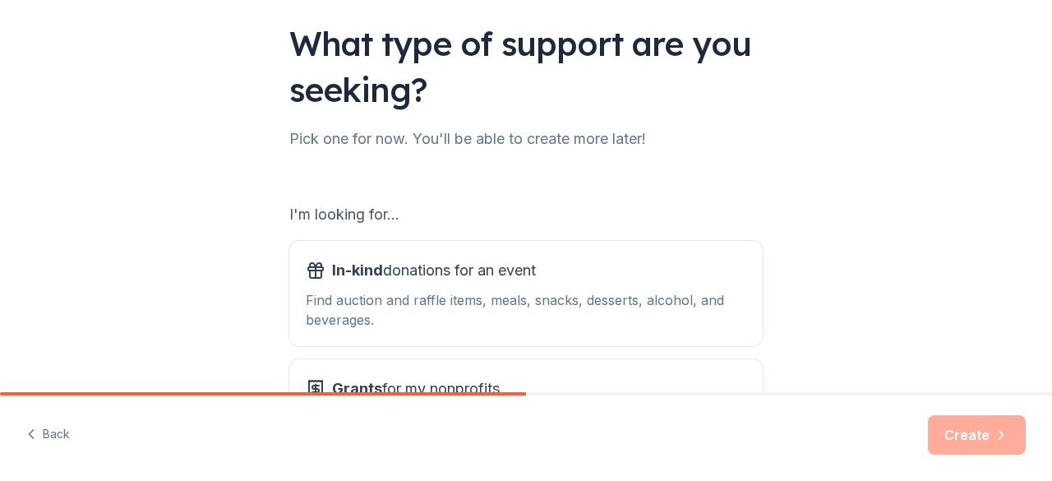
scroll to position [114, 0]
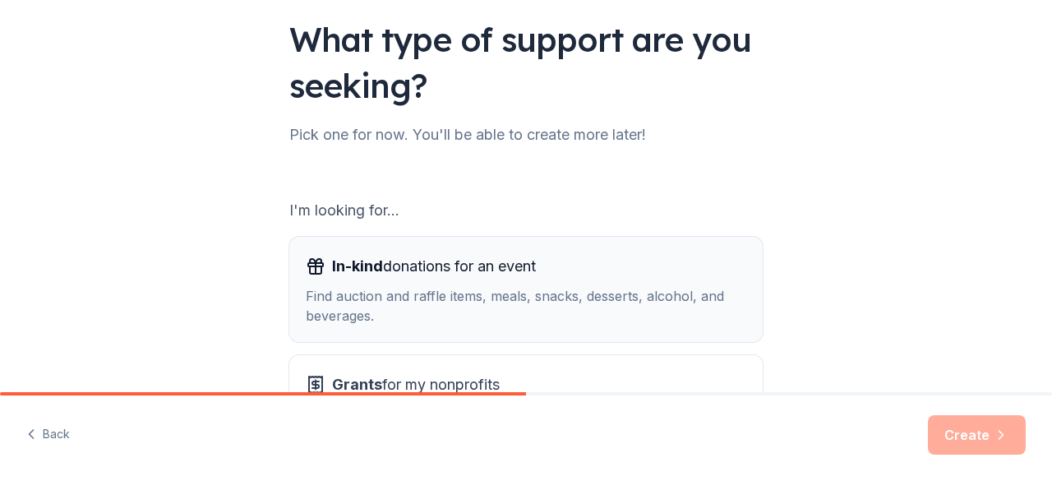
click at [437, 286] on div "Find auction and raffle items, meals, snacks, desserts, alcohol, and beverages." at bounding box center [526, 305] width 441 height 39
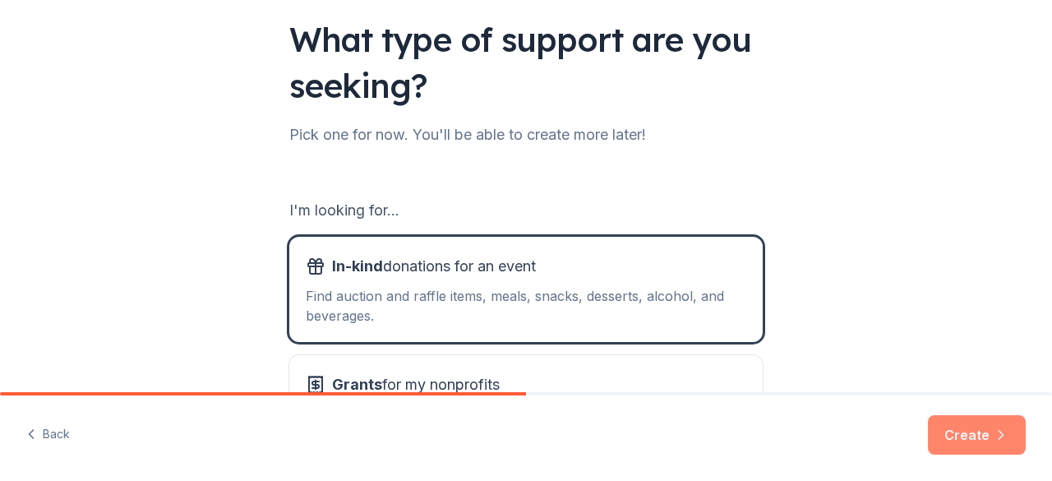
click at [965, 443] on button "Create" at bounding box center [977, 434] width 98 height 39
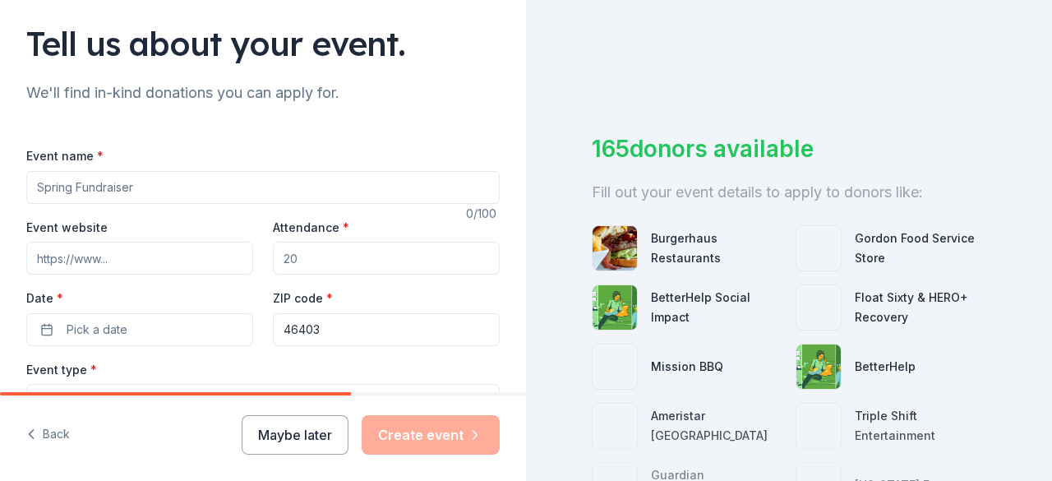
scroll to position [111, 0]
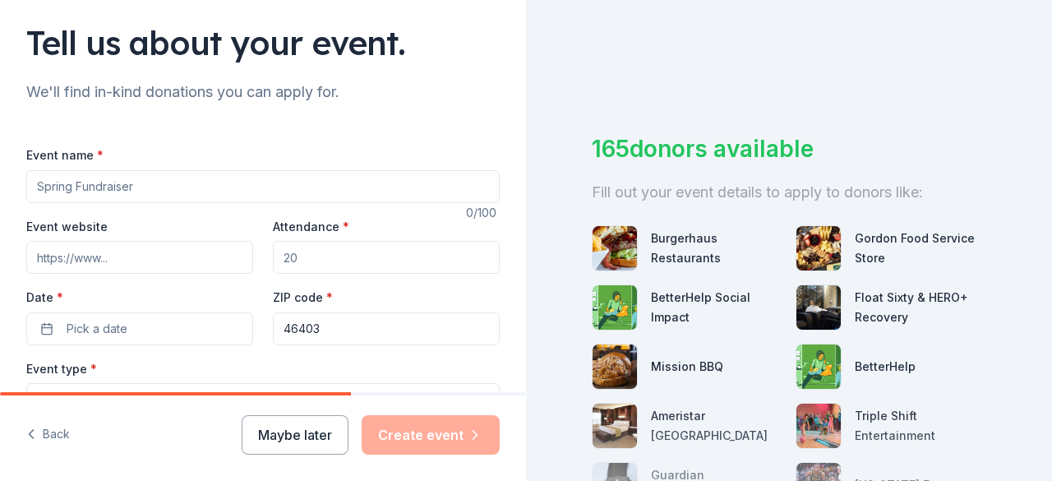
click at [233, 185] on input "Event name *" at bounding box center [263, 186] width 474 height 33
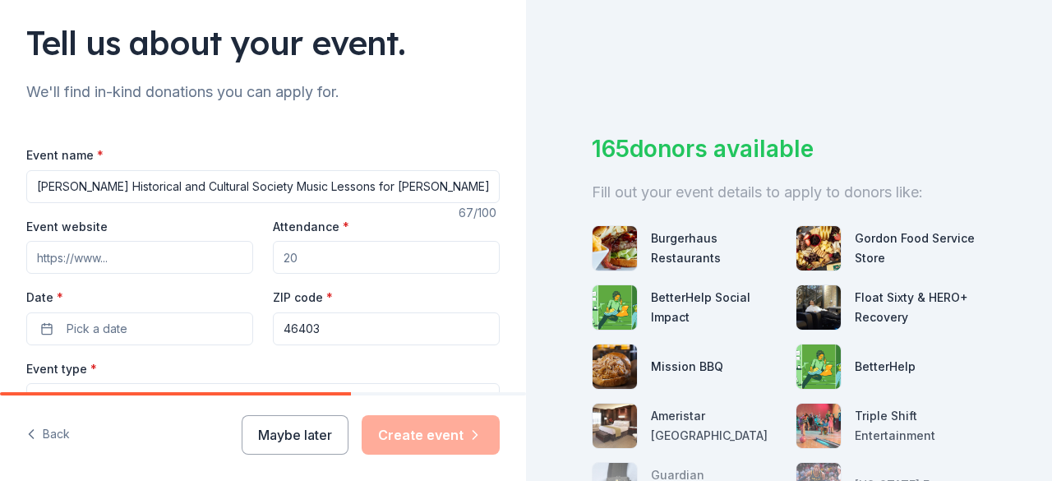
type input "Gary Historical and Cultural Society Music Lessons for Gary children"
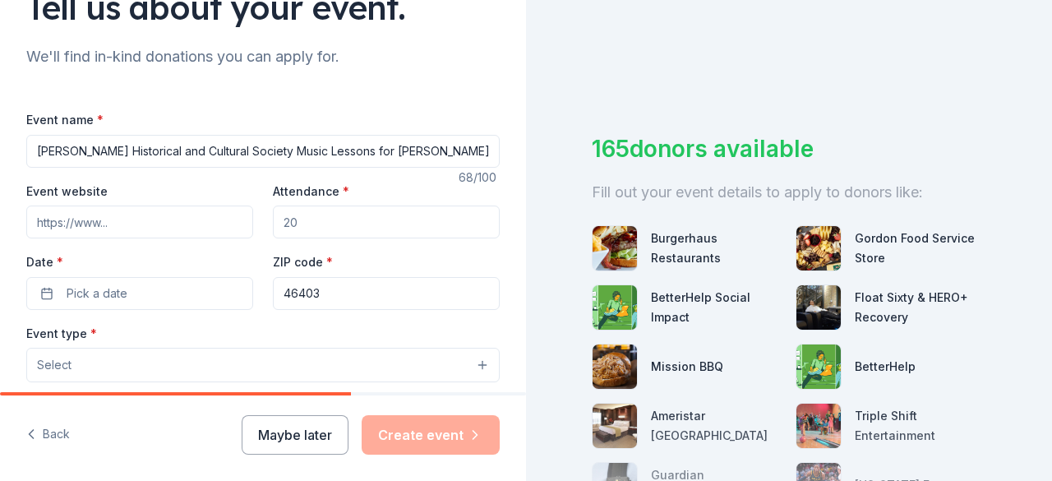
scroll to position [0, 0]
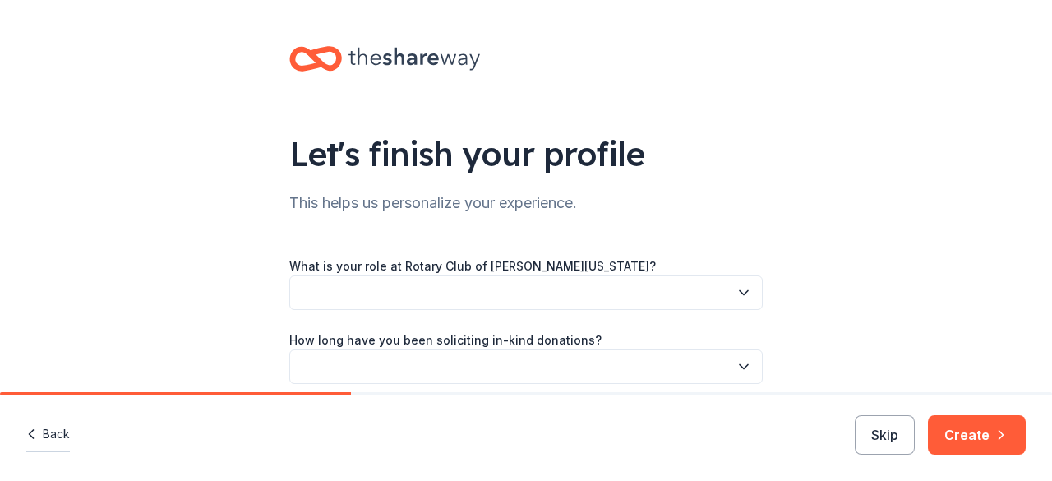
click at [61, 442] on button "Back" at bounding box center [48, 435] width 44 height 35
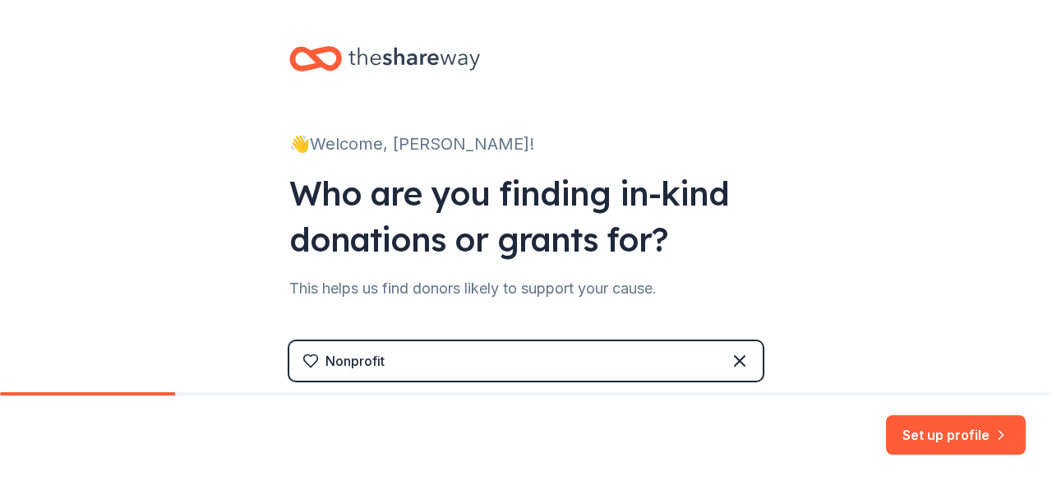
click at [61, 442] on div "Set up profile" at bounding box center [526, 437] width 1052 height 85
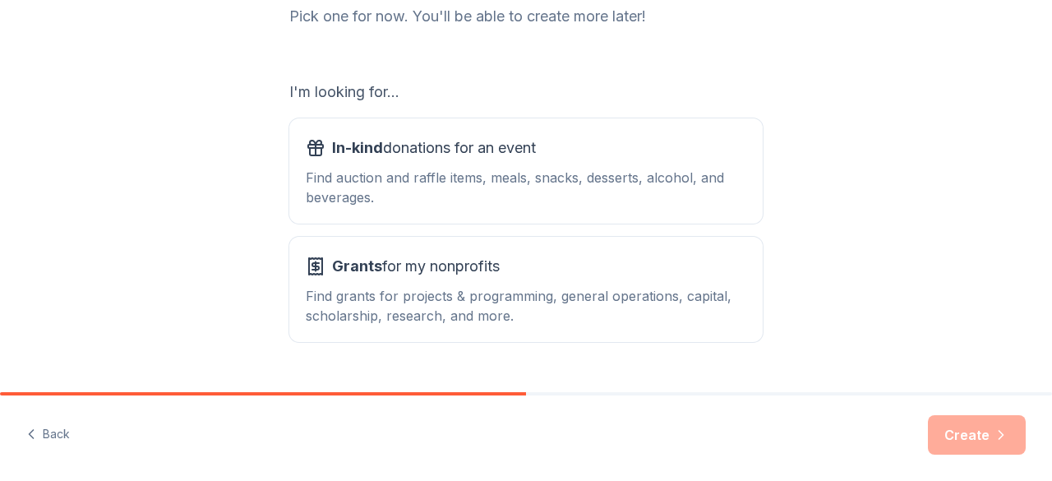
scroll to position [271, 0]
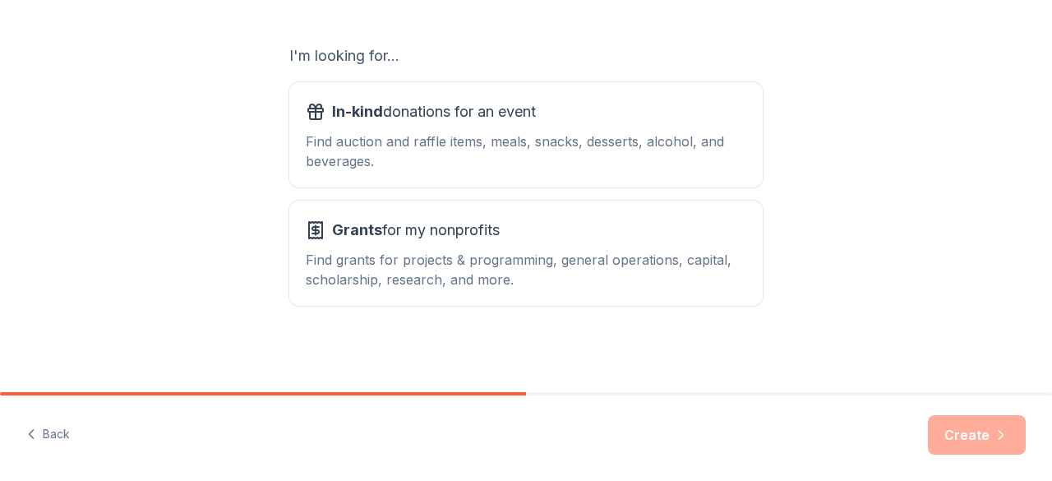
scroll to position [271, 0]
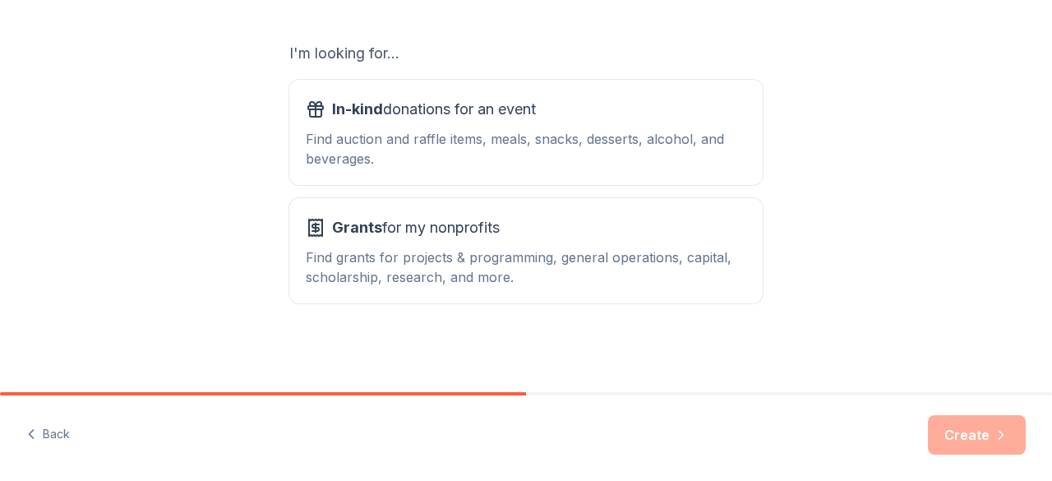
click at [445, 228] on span "Grants for my nonprofits" at bounding box center [416, 228] width 168 height 26
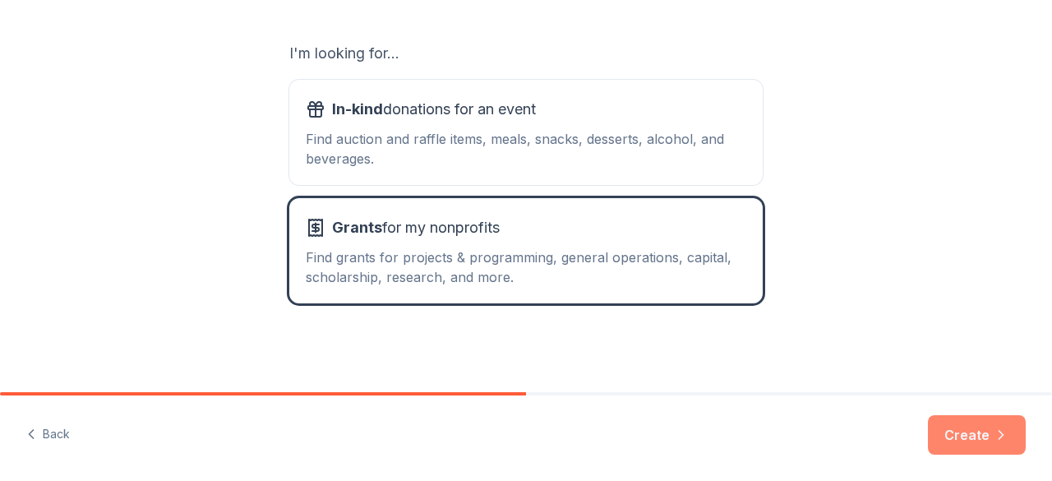
click at [968, 443] on button "Create" at bounding box center [977, 434] width 98 height 39
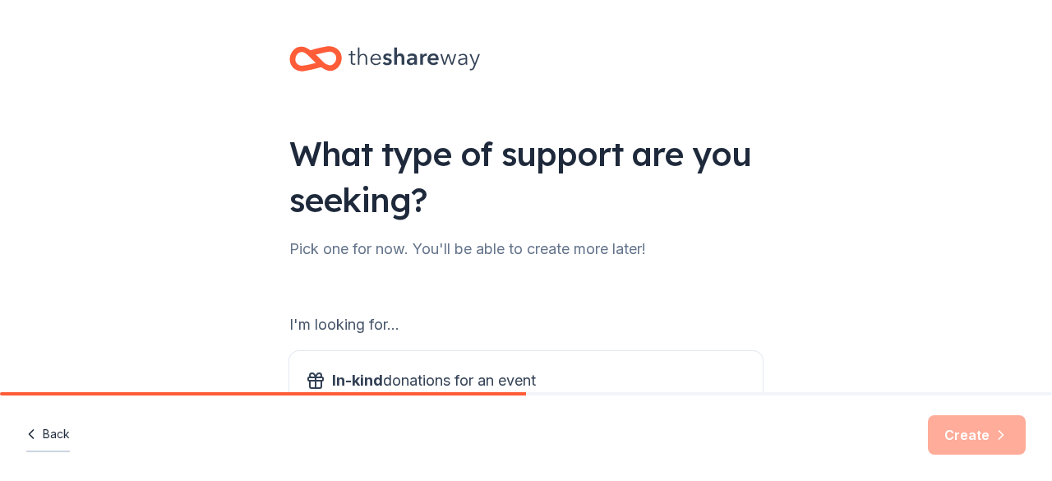
click at [55, 432] on button "Back" at bounding box center [48, 435] width 44 height 35
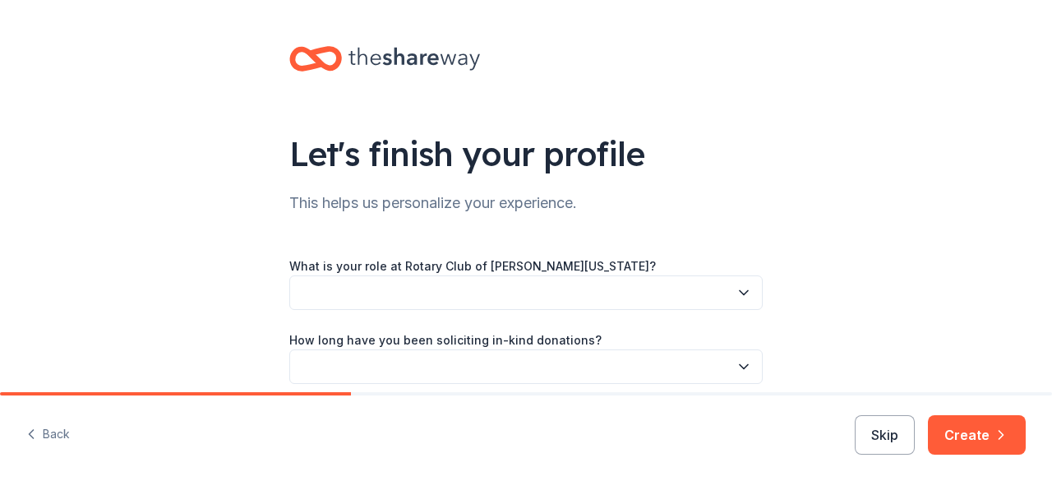
click at [55, 432] on button "Back" at bounding box center [48, 435] width 44 height 35
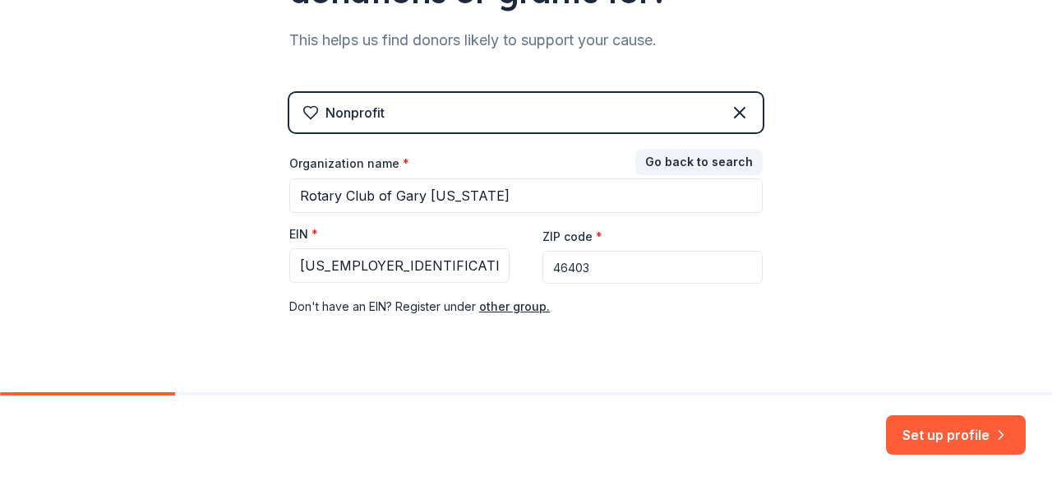
scroll to position [283, 0]
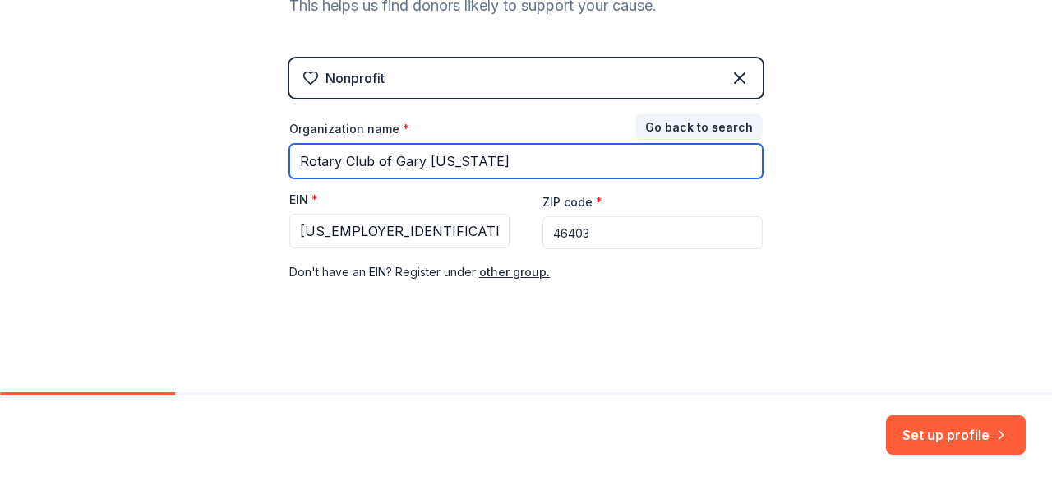
click at [508, 169] on input "Rotary Club of Gary [US_STATE]" at bounding box center [526, 161] width 474 height 35
type input "Ben's Blue Bags"
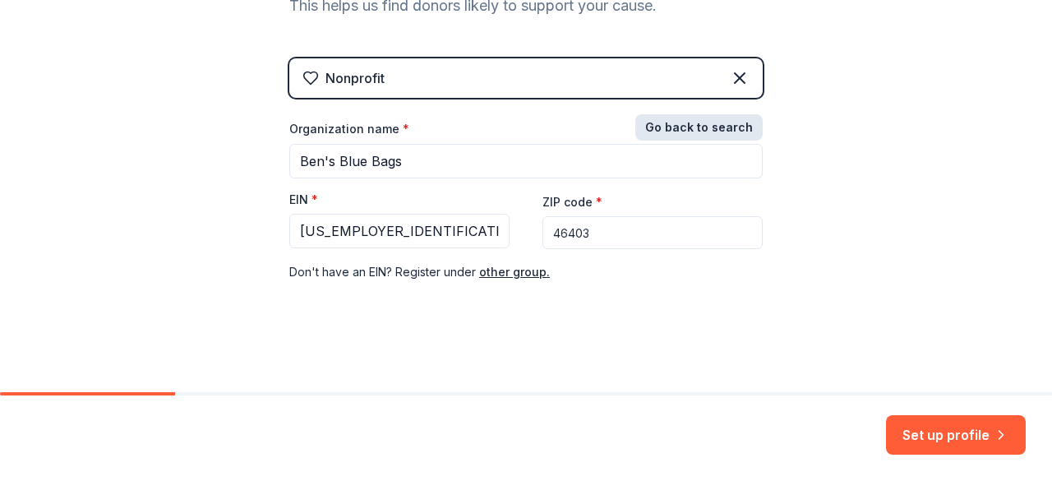
click at [715, 128] on button "Go back to search" at bounding box center [698, 127] width 127 height 26
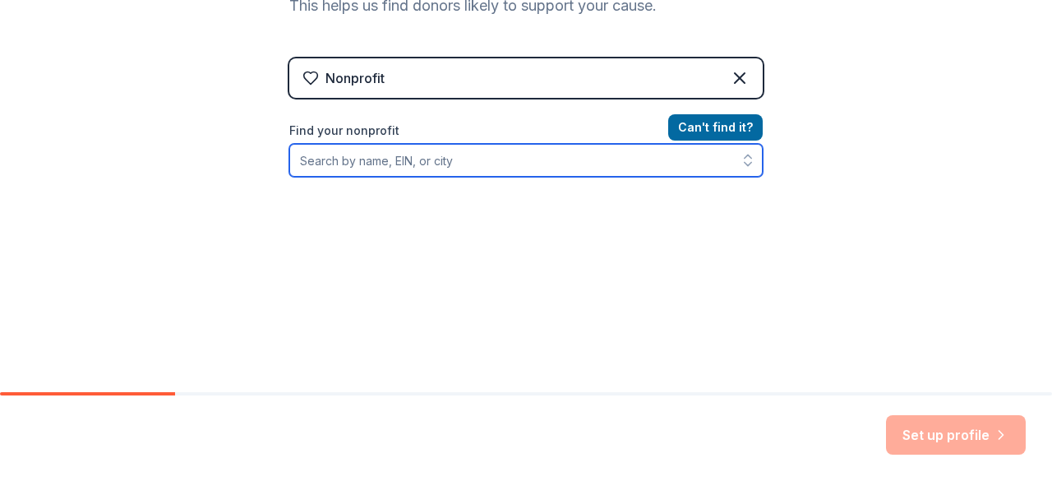
click at [569, 170] on input "Find your nonprofit" at bounding box center [526, 160] width 474 height 33
type input "Ben's Blue Bags"
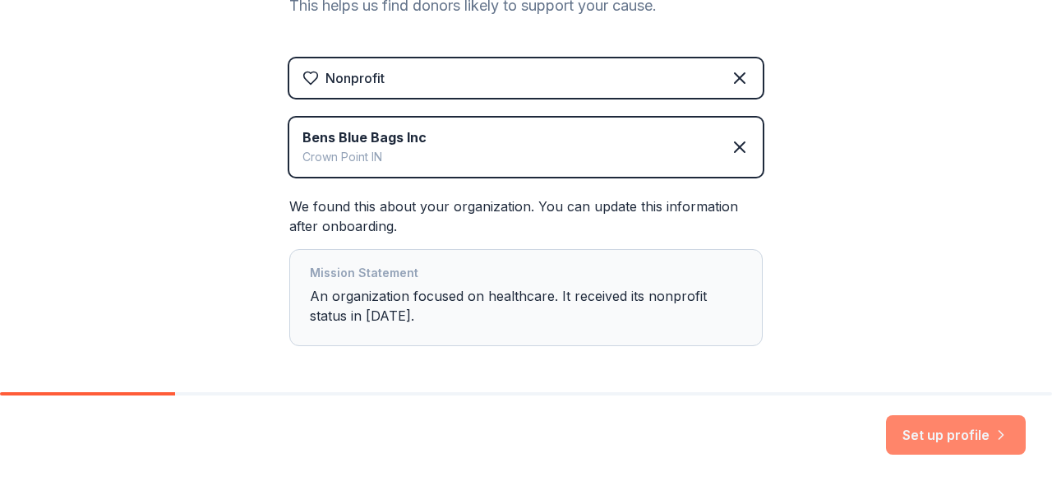
click at [949, 427] on button "Set up profile" at bounding box center [956, 434] width 140 height 39
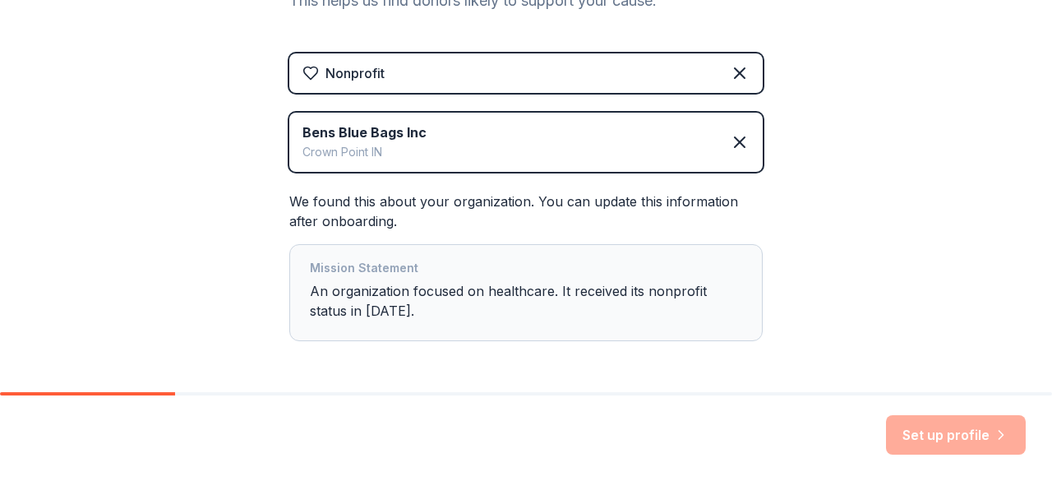
scroll to position [348, 0]
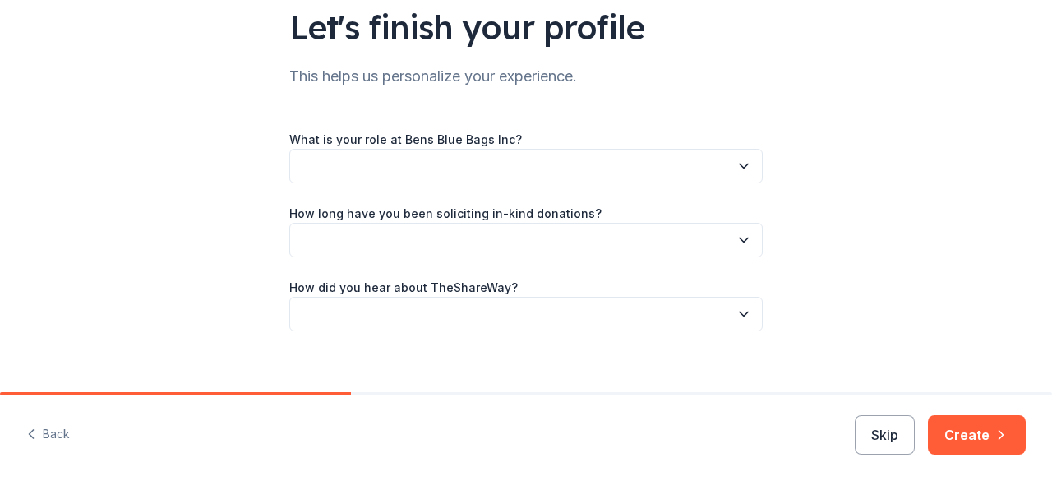
scroll to position [136, 0]
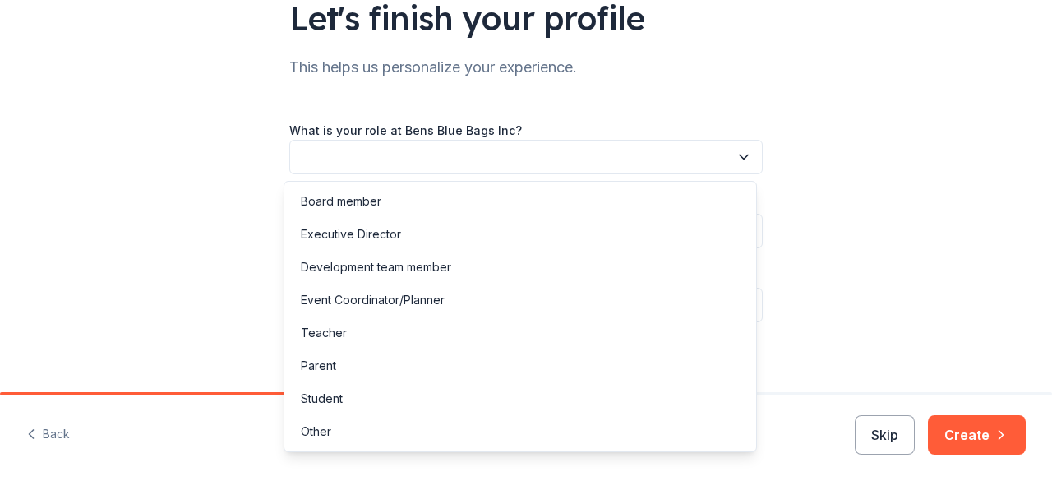
click at [740, 157] on icon "button" at bounding box center [744, 157] width 16 height 16
click at [353, 433] on div "Other" at bounding box center [520, 431] width 465 height 33
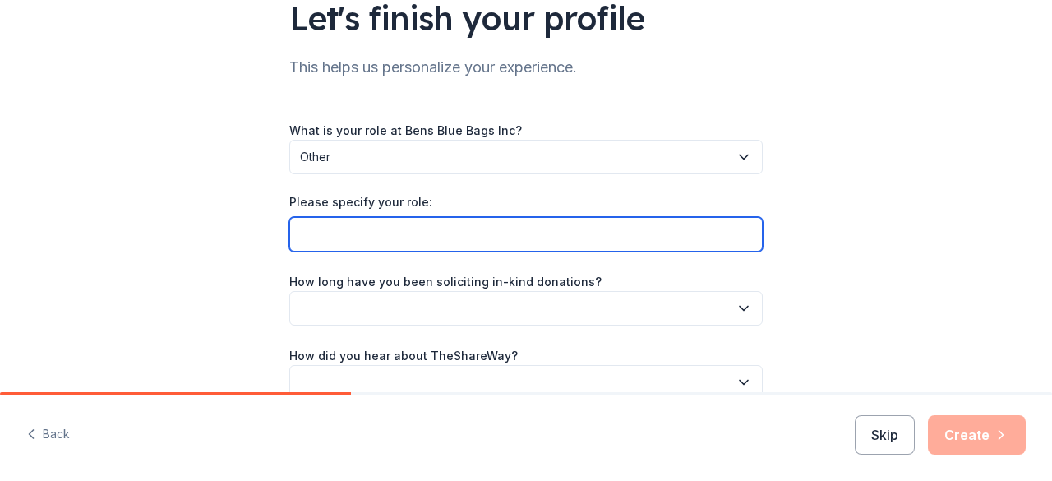
click at [340, 225] on input "Please specify your role:" at bounding box center [526, 234] width 474 height 35
type input "Supporter"
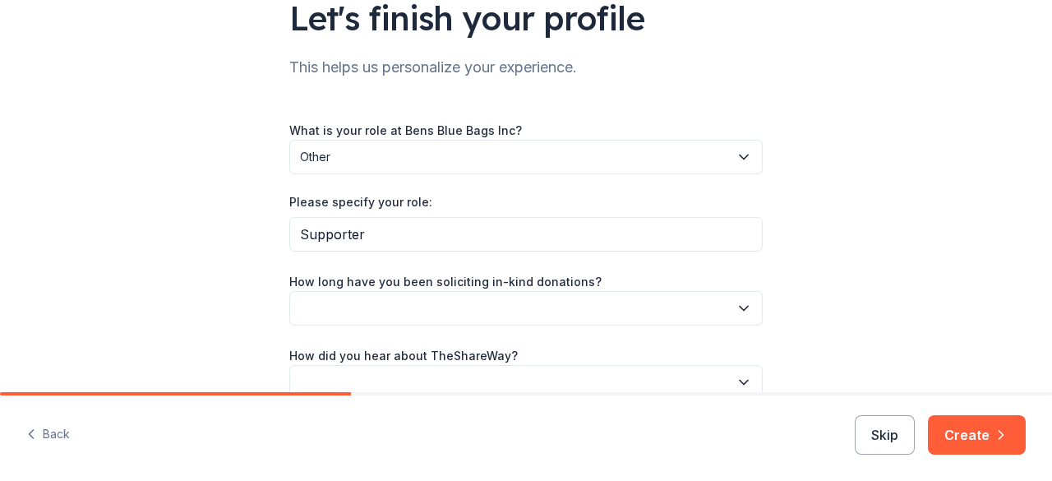
click at [383, 307] on button "button" at bounding box center [526, 308] width 474 height 35
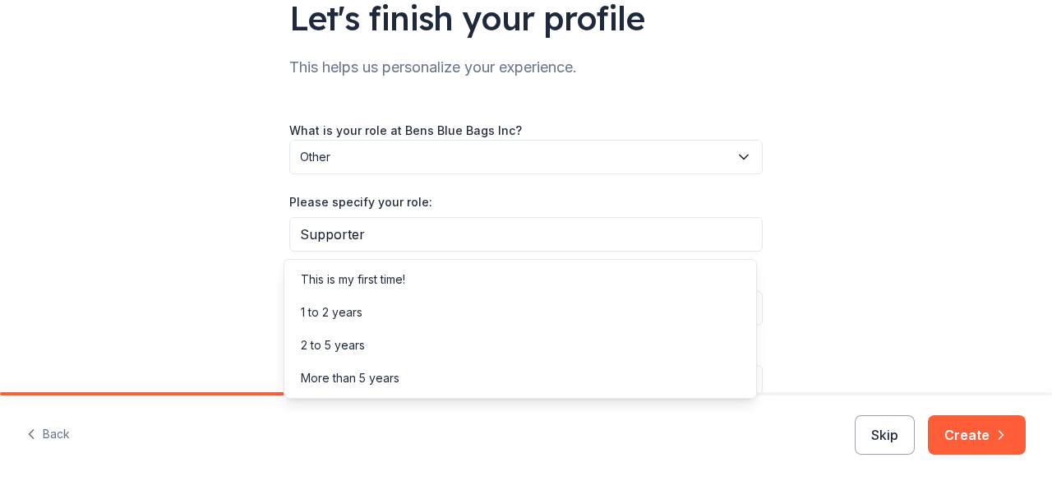
scroll to position [220, 0]
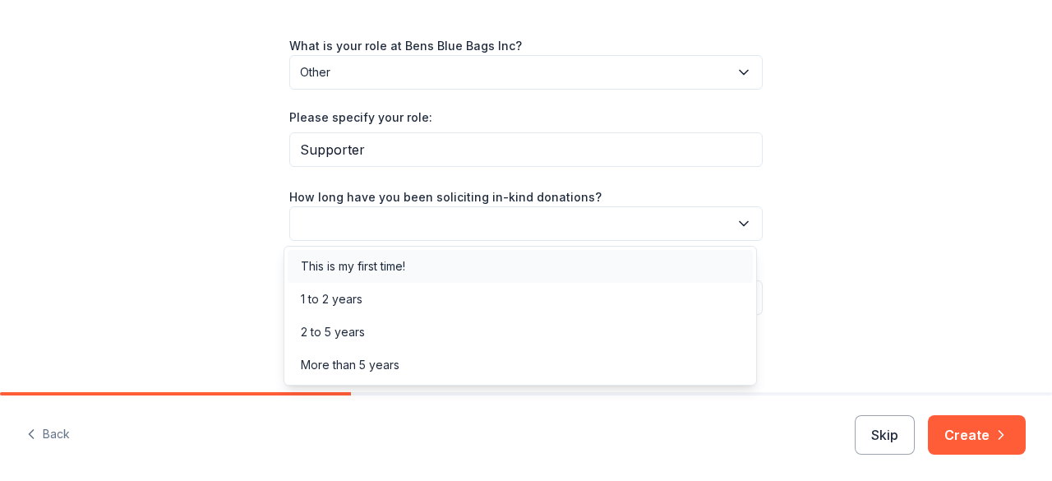
click at [360, 266] on div "This is my first time!" at bounding box center [353, 266] width 104 height 20
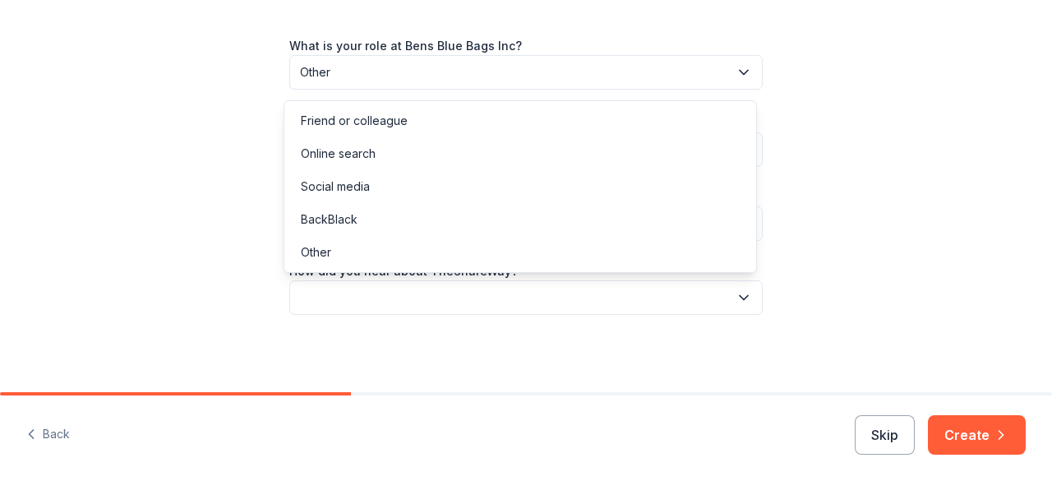
click at [360, 297] on button "button" at bounding box center [526, 297] width 474 height 35
click at [338, 250] on div "Other" at bounding box center [520, 252] width 465 height 33
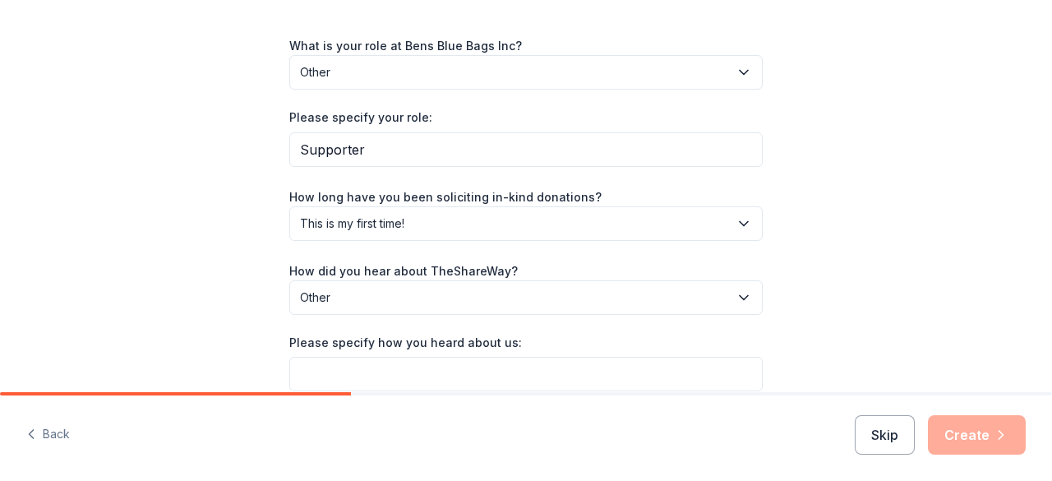
scroll to position [297, 0]
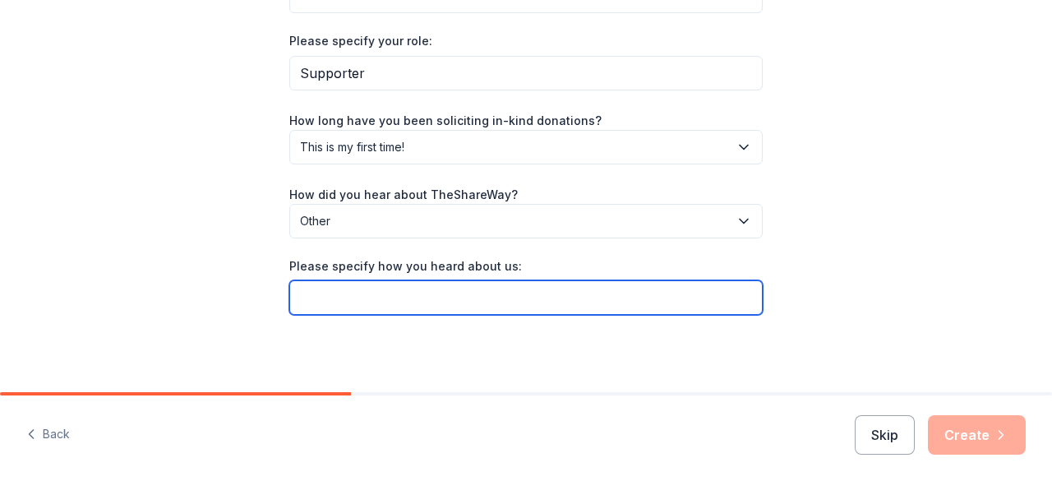
click at [474, 291] on input "Please specify how you heard about us:" at bounding box center [526, 297] width 474 height 35
type input "local food pantry"
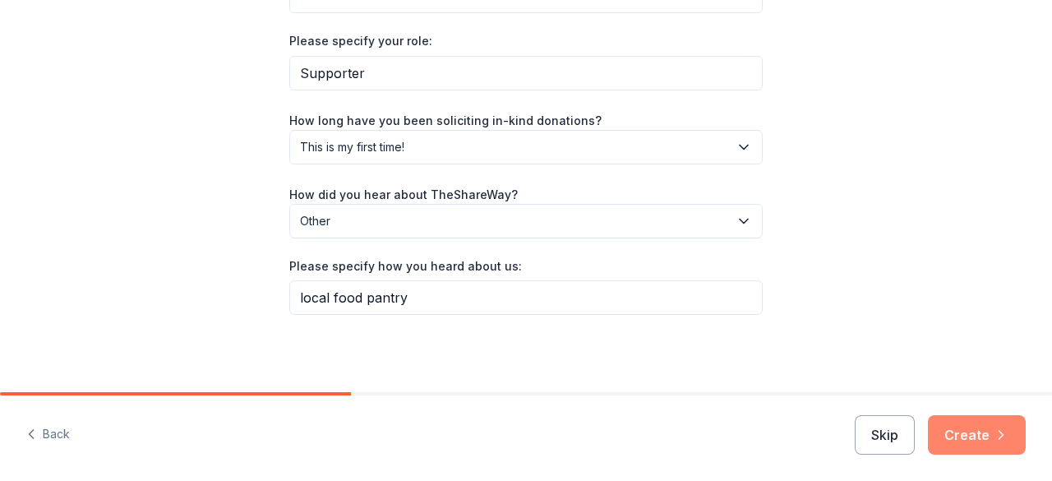
click at [957, 441] on button "Create" at bounding box center [977, 434] width 98 height 39
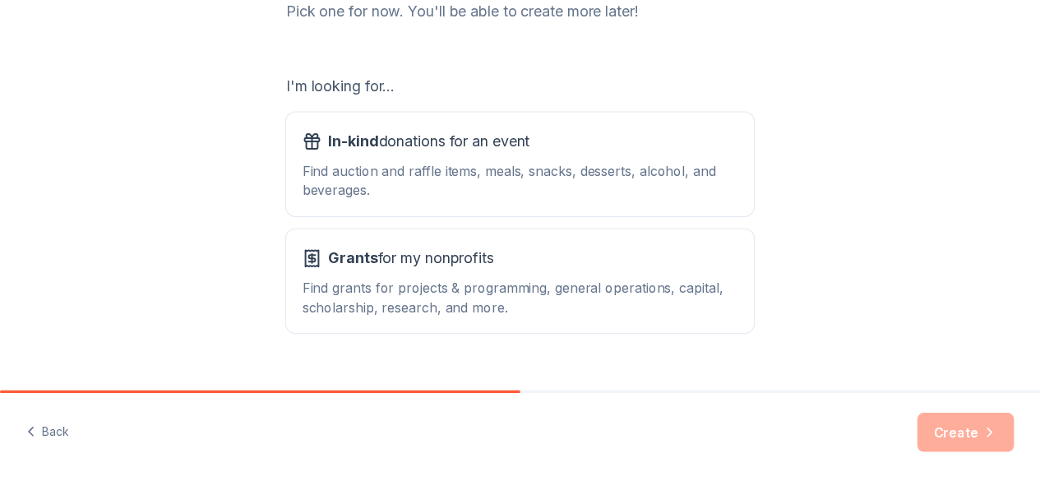
scroll to position [271, 0]
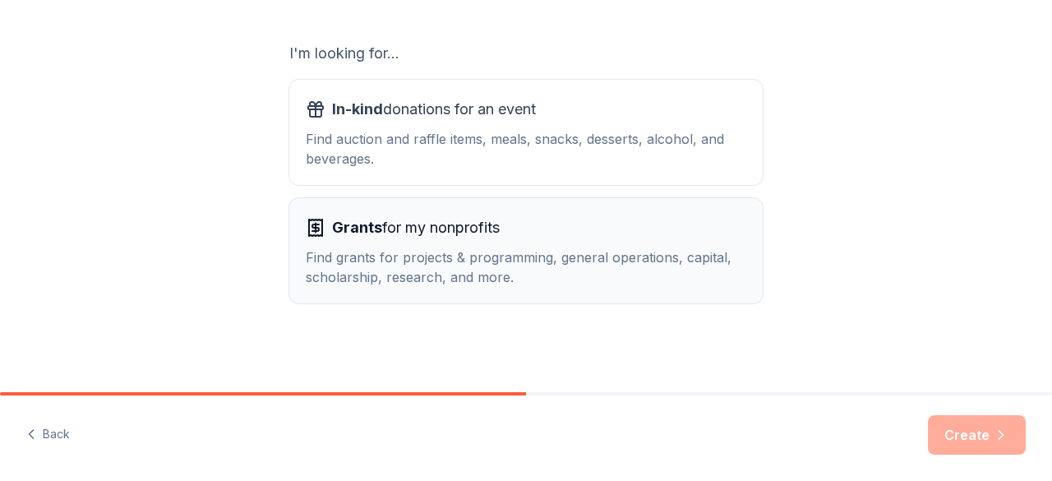
click at [477, 243] on div "Grants for my nonprofits Find grants for projects & programming, general operat…" at bounding box center [526, 251] width 441 height 72
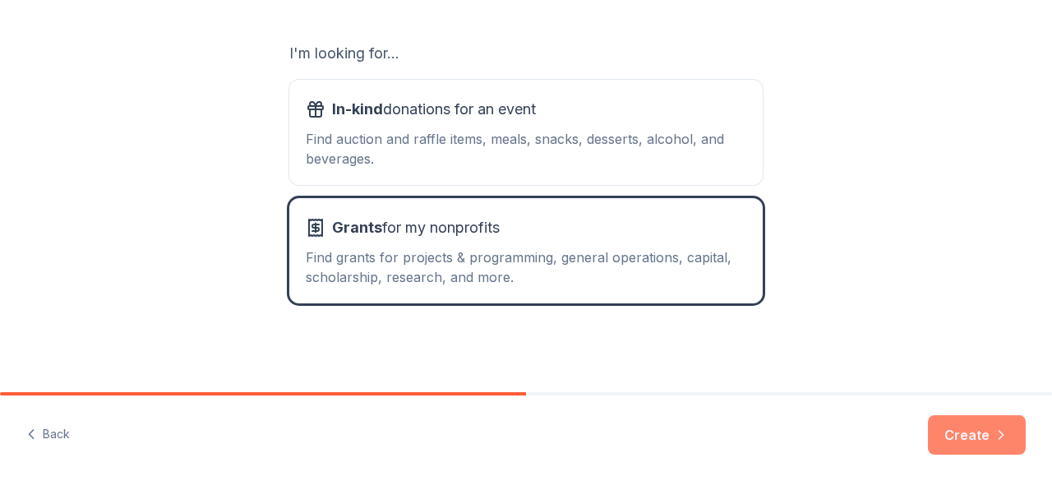
click at [961, 430] on button "Create" at bounding box center [977, 434] width 98 height 39
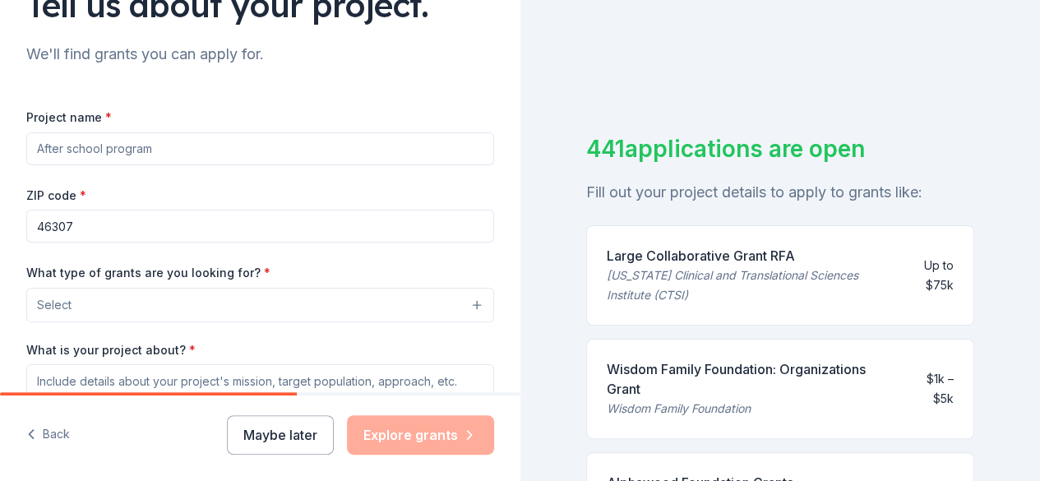
scroll to position [150, 0]
click at [204, 147] on input "Project name *" at bounding box center [260, 148] width 468 height 33
type input "B"
type input "Procurement of supplies for bags"
click at [146, 232] on input "46307" at bounding box center [260, 225] width 468 height 33
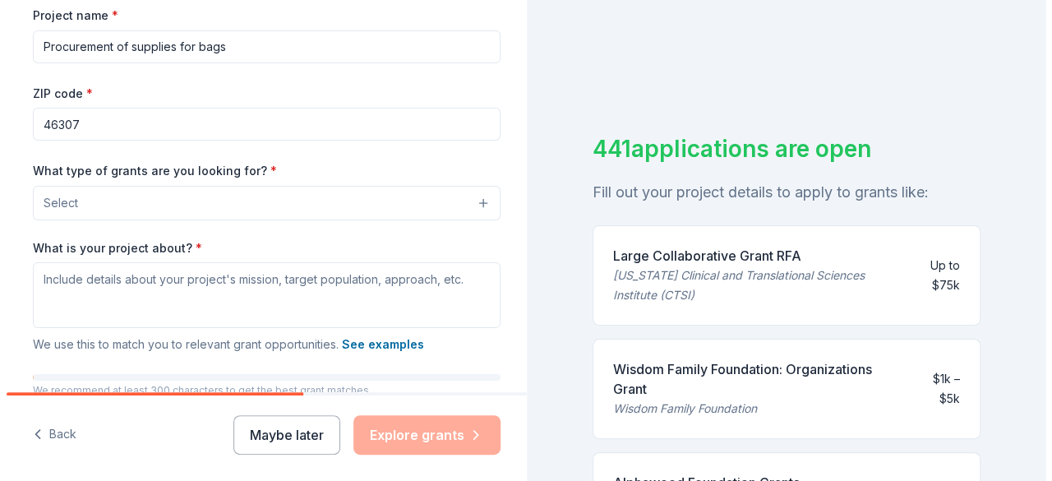
scroll to position [252, 0]
click at [128, 210] on button "Select" at bounding box center [263, 202] width 474 height 35
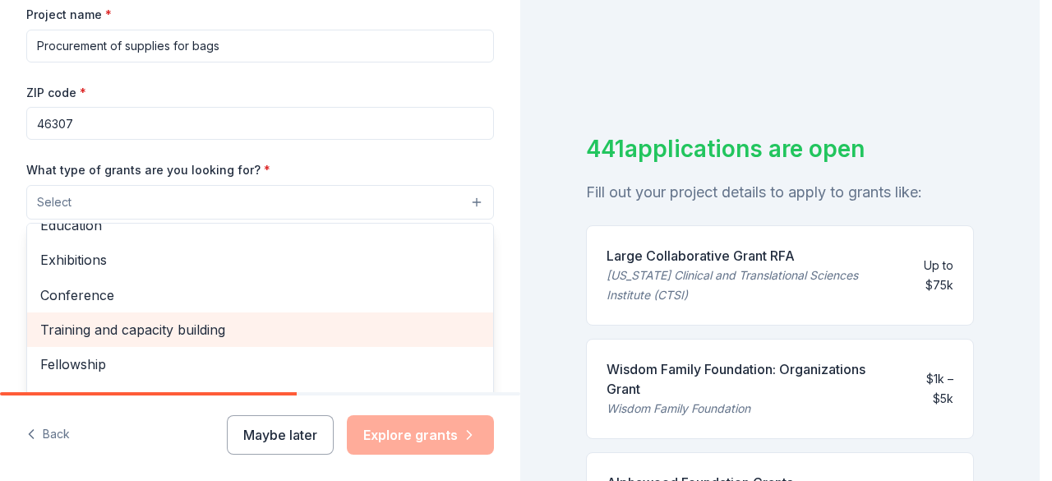
scroll to position [0, 0]
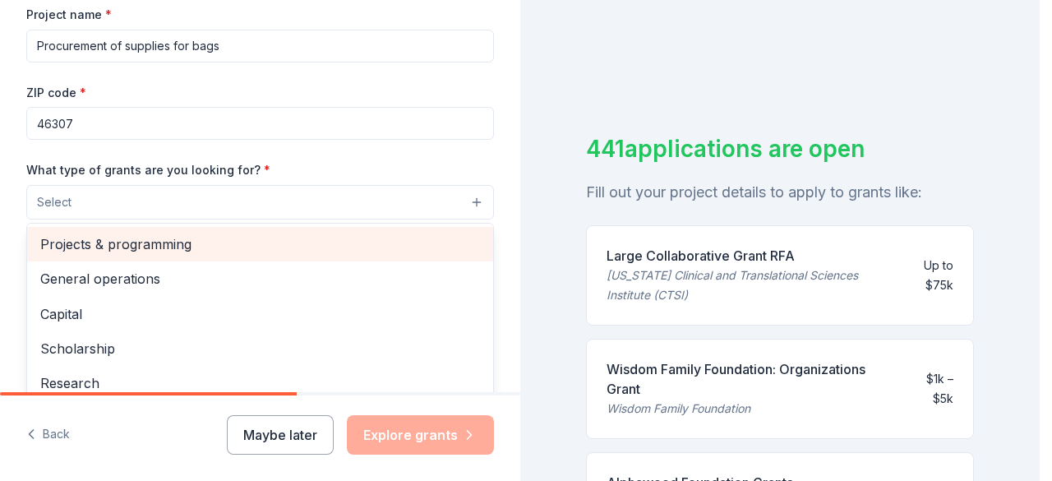
click at [124, 245] on span "Projects & programming" at bounding box center [260, 243] width 440 height 21
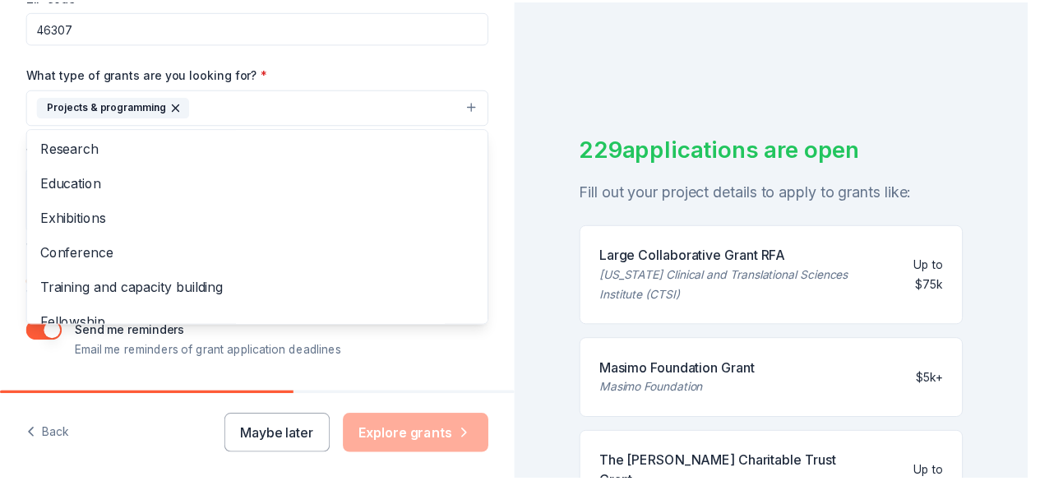
scroll to position [393, 0]
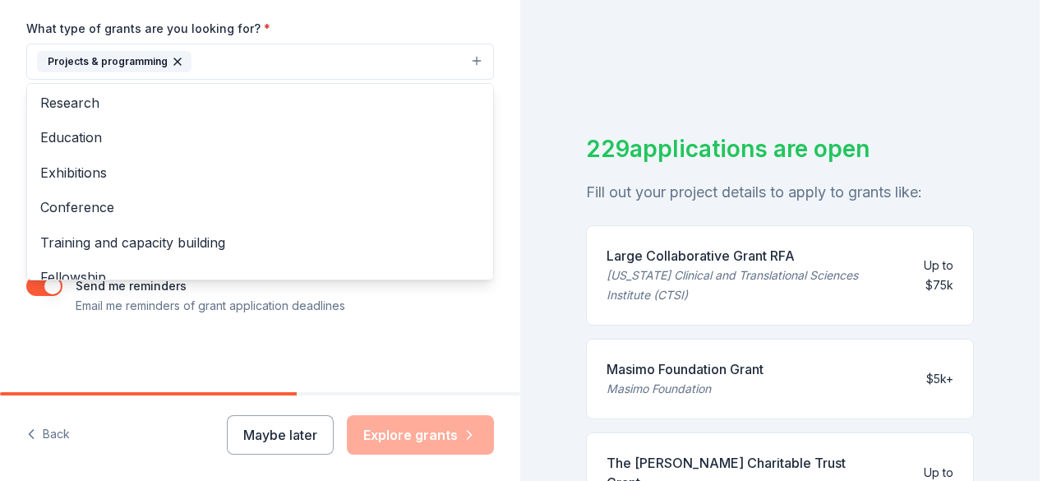
click at [432, 343] on div "Tell us about your project. We'll find grants you can apply for. Project name *…" at bounding box center [260, 1] width 520 height 788
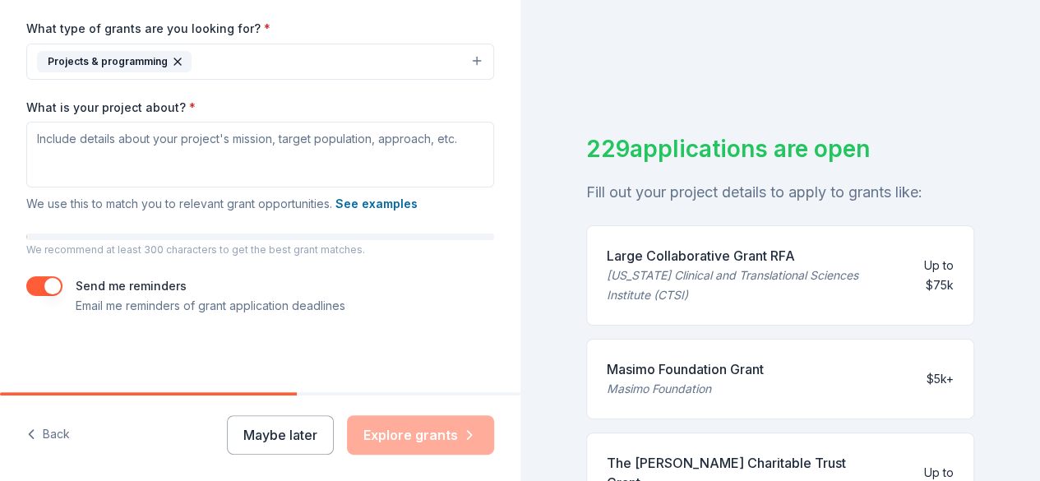
click at [432, 343] on div "Tell us about your project. We'll find grants you can apply for. Project name *…" at bounding box center [260, 1] width 520 height 788
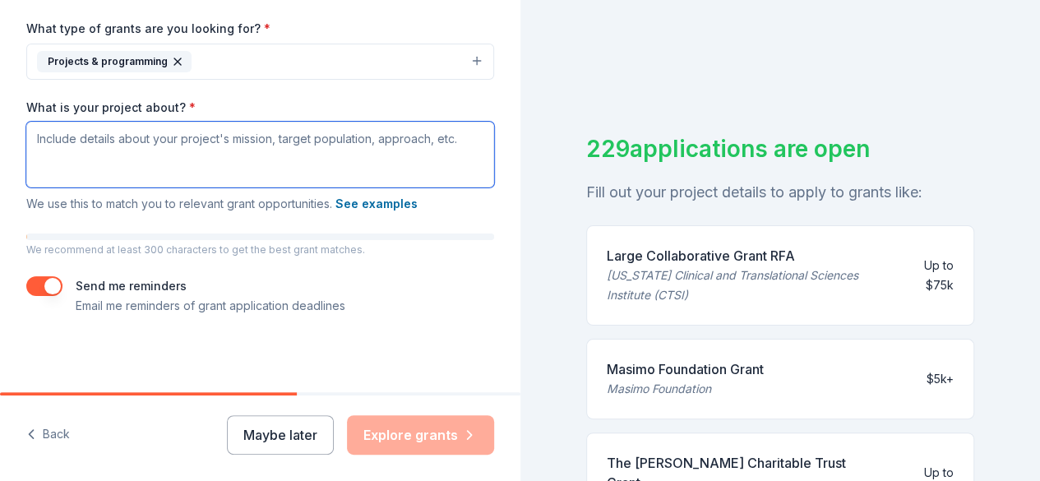
click at [220, 142] on textarea "What is your project about? *" at bounding box center [260, 155] width 468 height 66
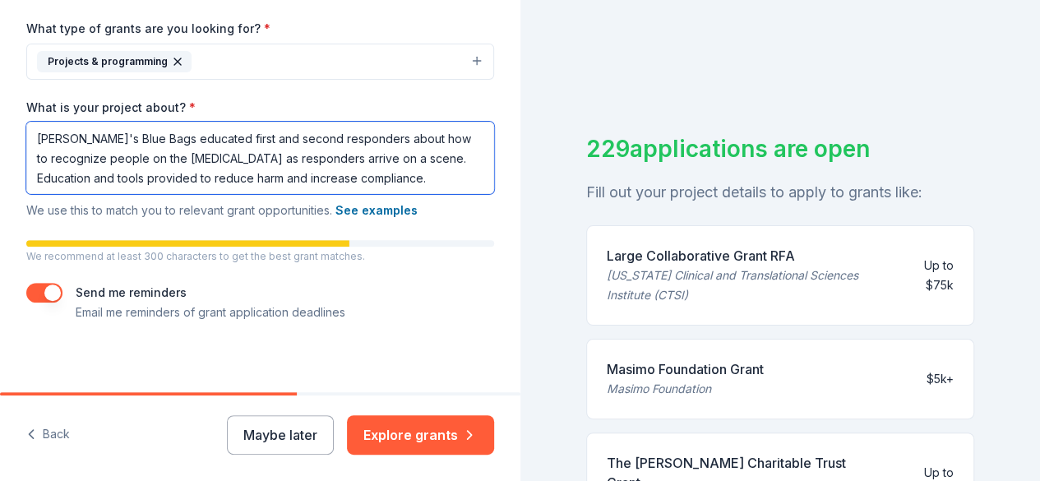
scroll to position [400, 0]
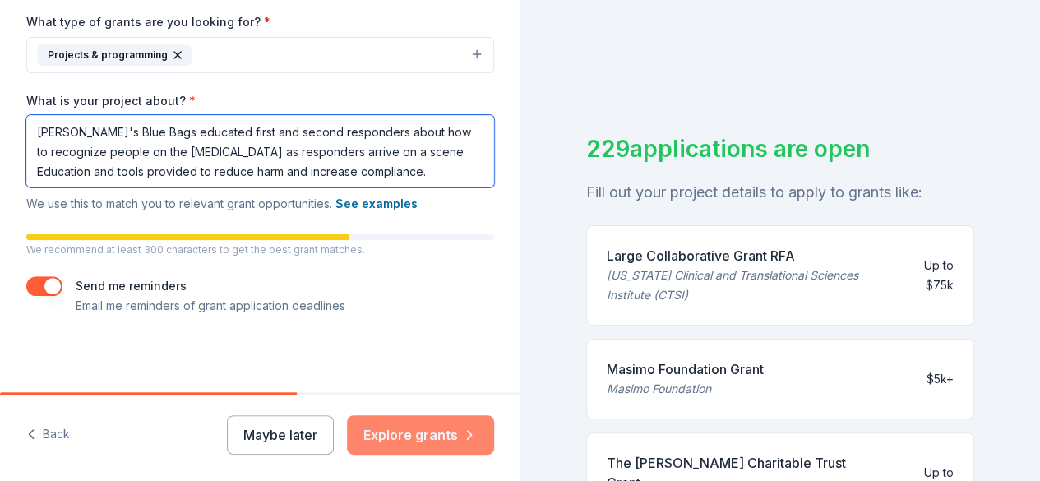
type textarea "[PERSON_NAME]'s Blue Bags educated first and second responders about how to rec…"
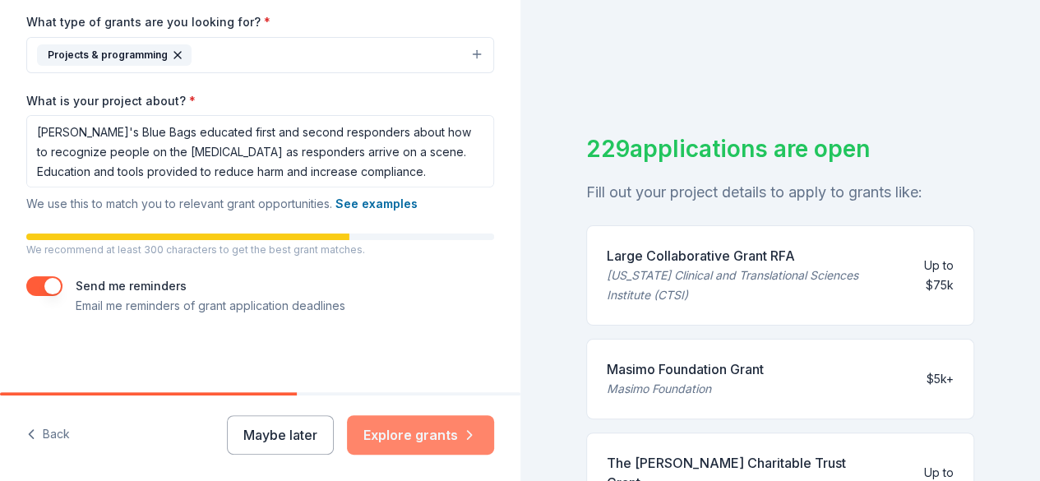
click at [423, 432] on button "Explore grants" at bounding box center [420, 434] width 147 height 39
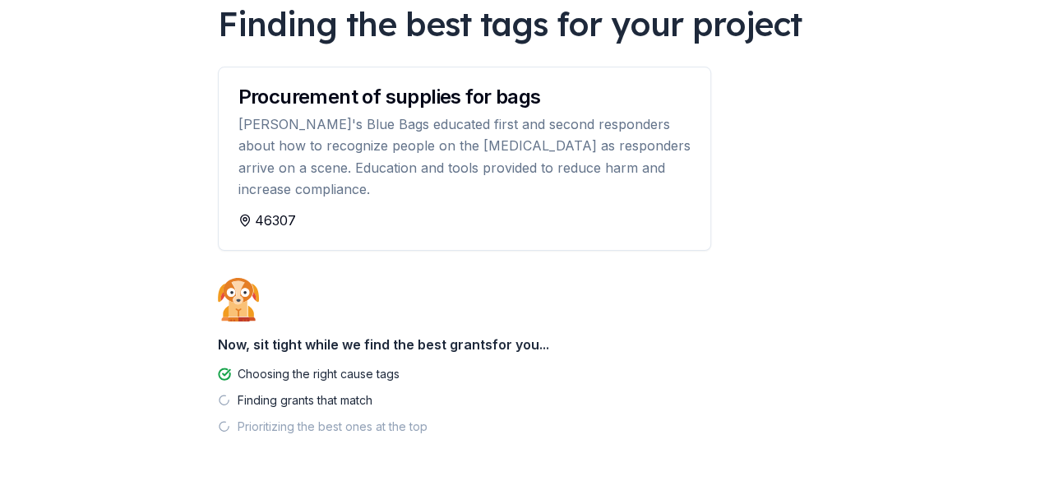
scroll to position [140, 0]
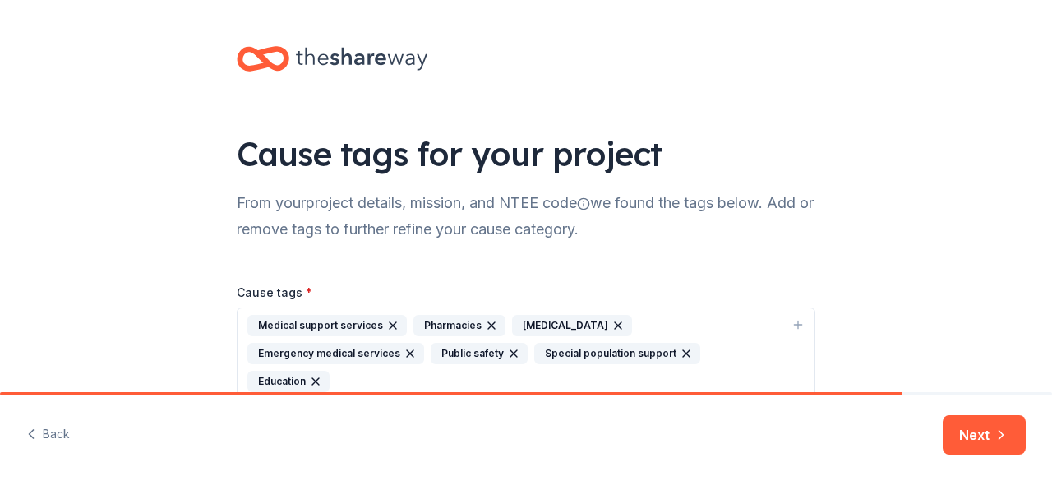
scroll to position [56, 0]
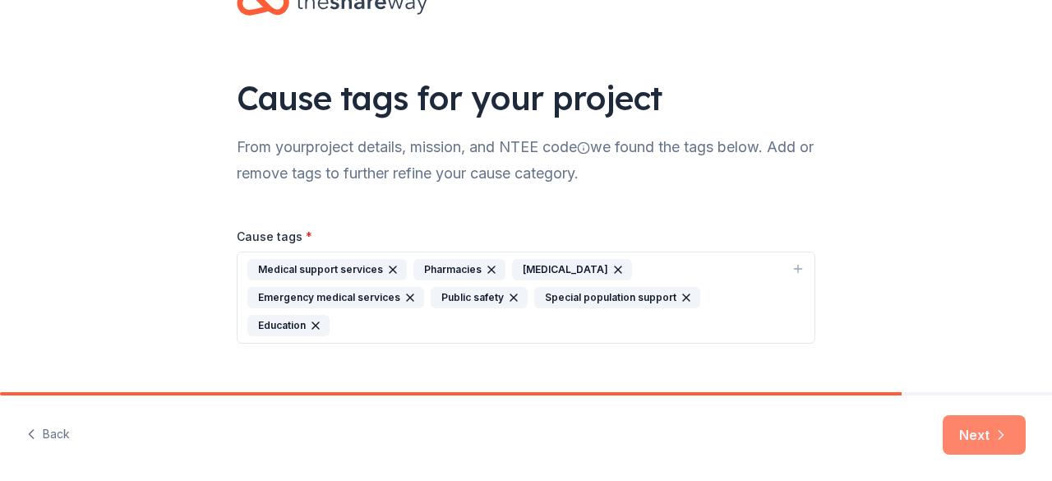
click at [972, 438] on button "Next" at bounding box center [984, 434] width 83 height 39
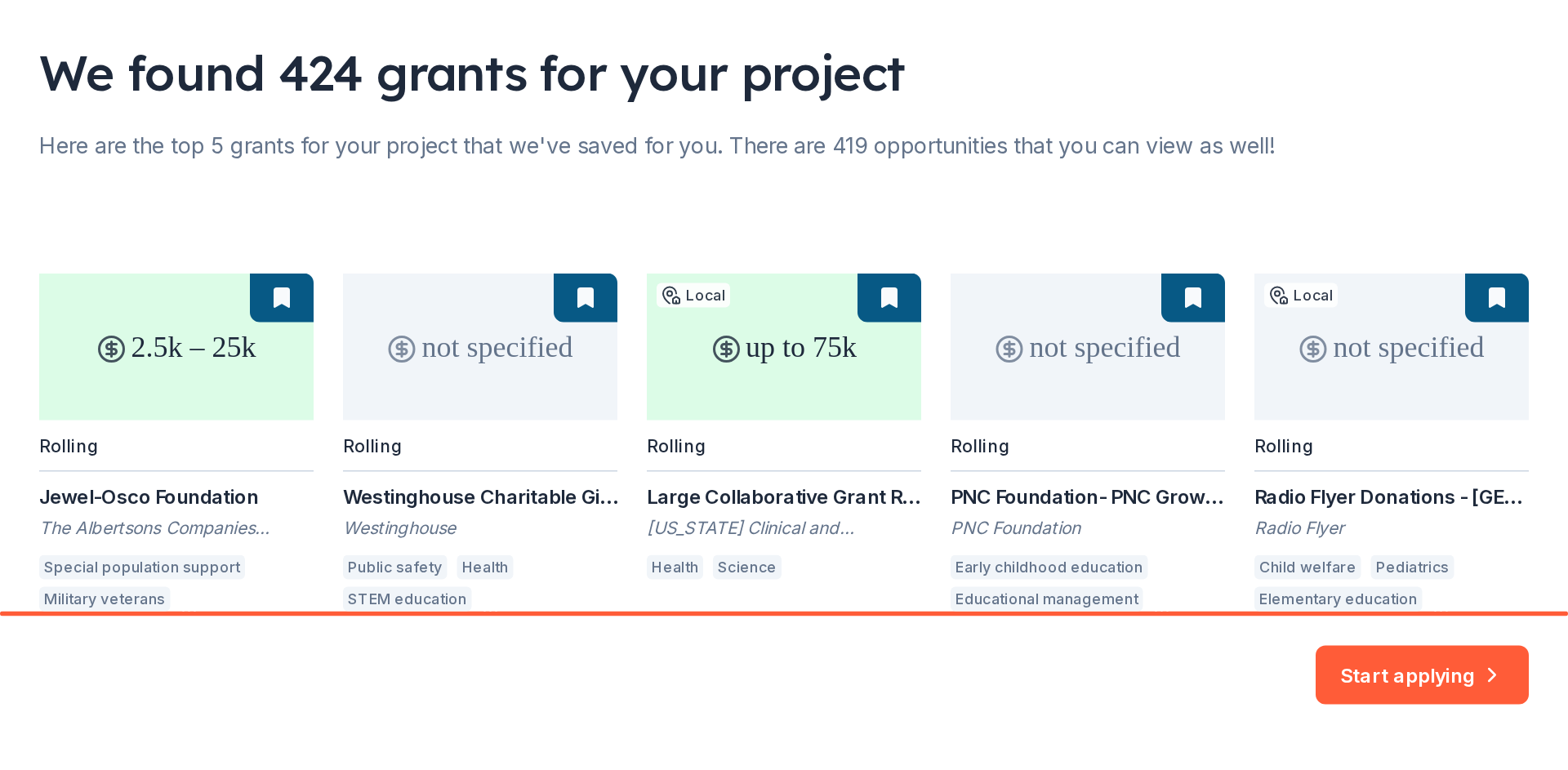
scroll to position [219, 0]
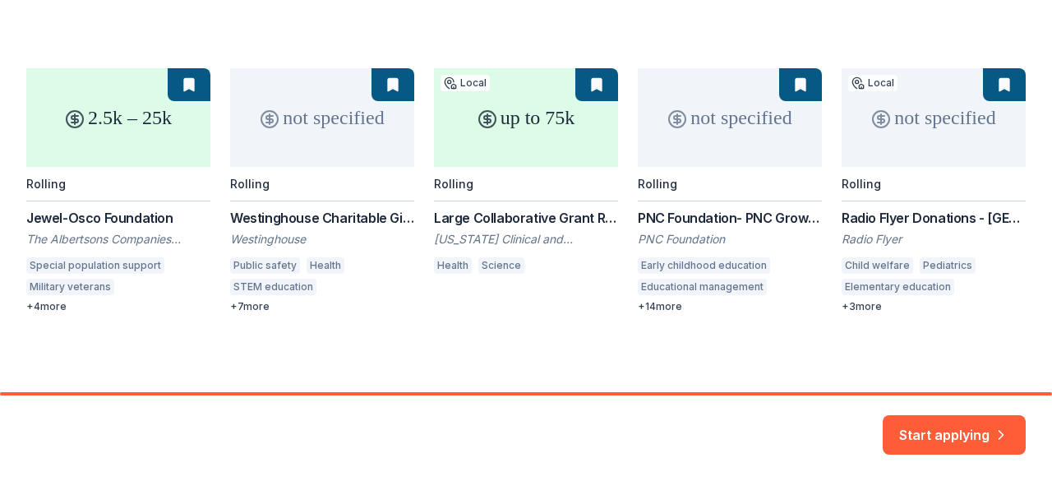
click at [81, 216] on div "2.5k – 25k Rolling Jewel-Osco Foundation The Albertsons Companies Foundation Sp…" at bounding box center [526, 190] width 1000 height 245
click at [908, 218] on div "2.5k – 25k Rolling Jewel-Osco Foundation The Albertsons Companies Foundation Sp…" at bounding box center [526, 190] width 1000 height 245
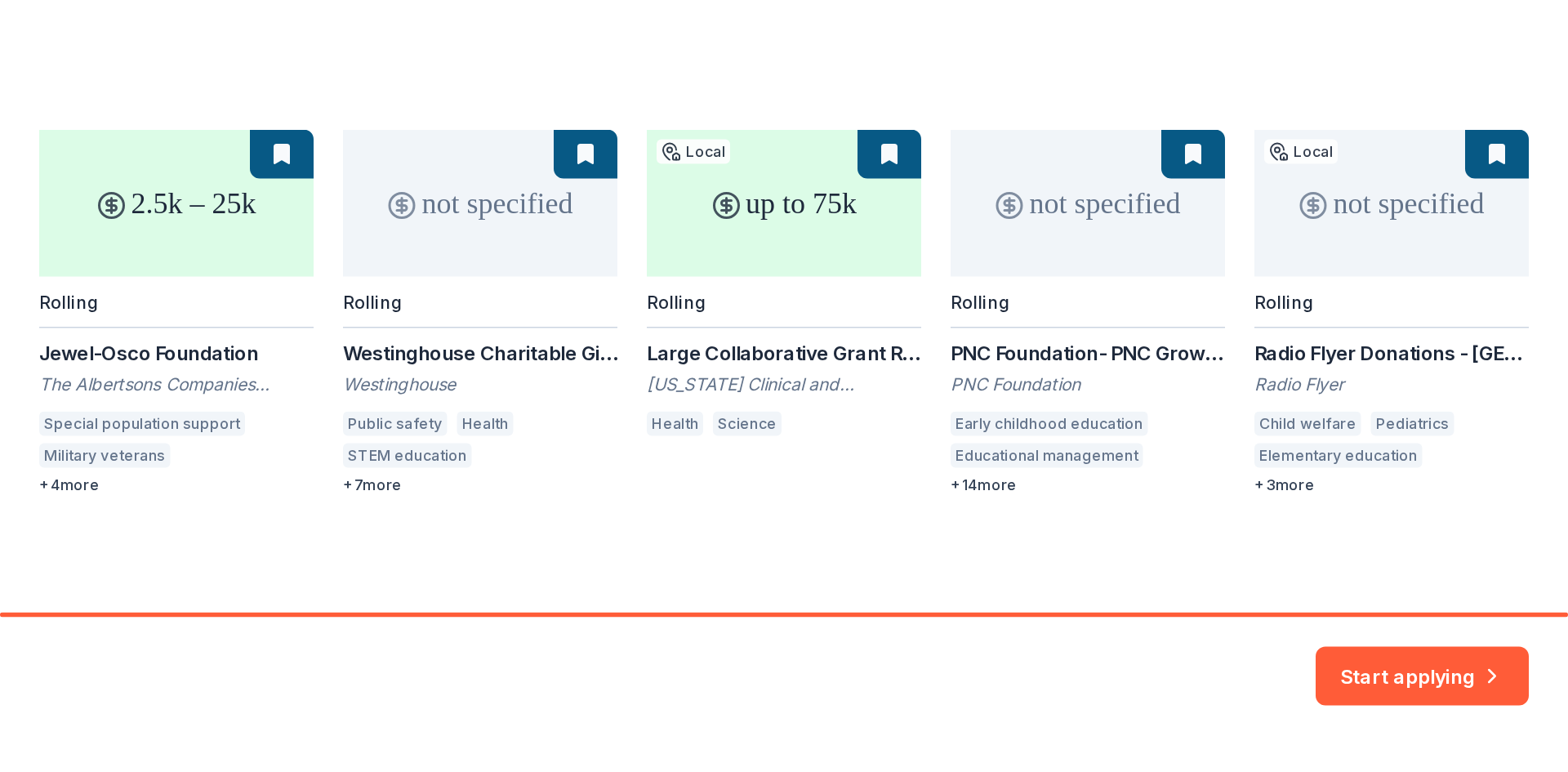
scroll to position [0, 0]
